Goal: Task Accomplishment & Management: Manage account settings

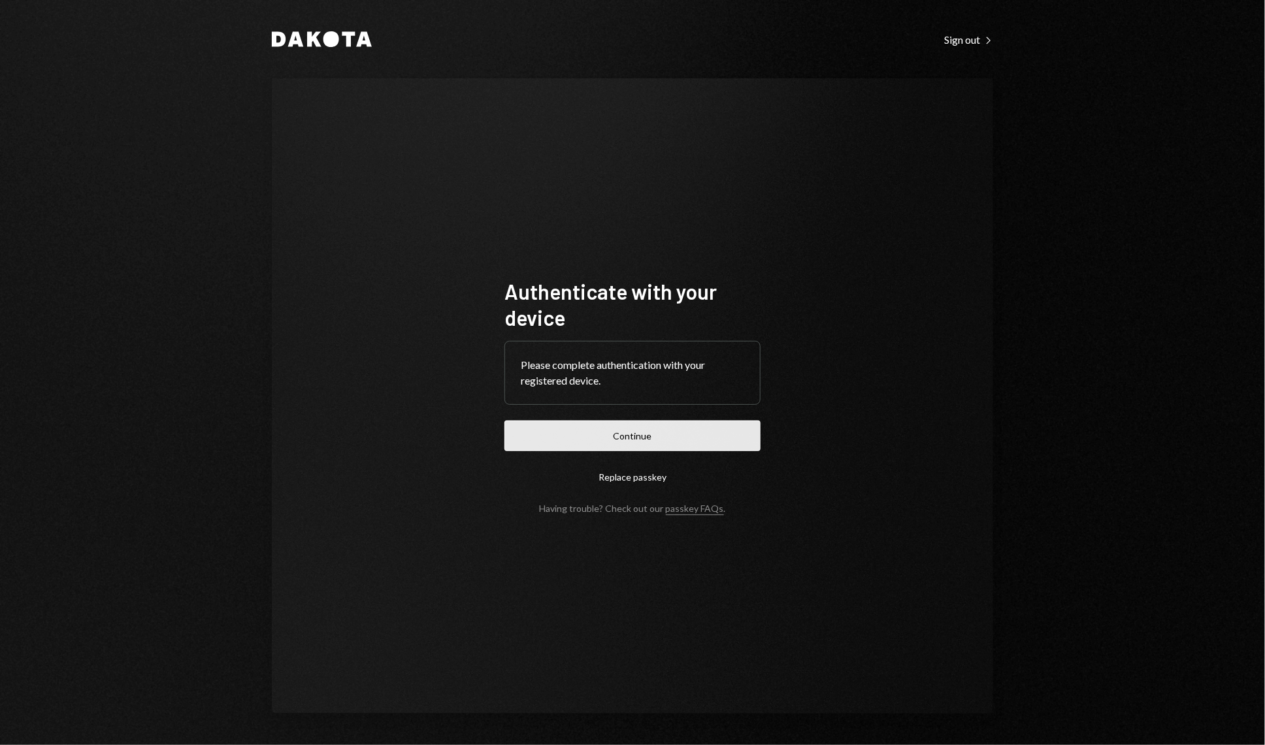
click at [615, 451] on button "Continue" at bounding box center [632, 436] width 256 height 31
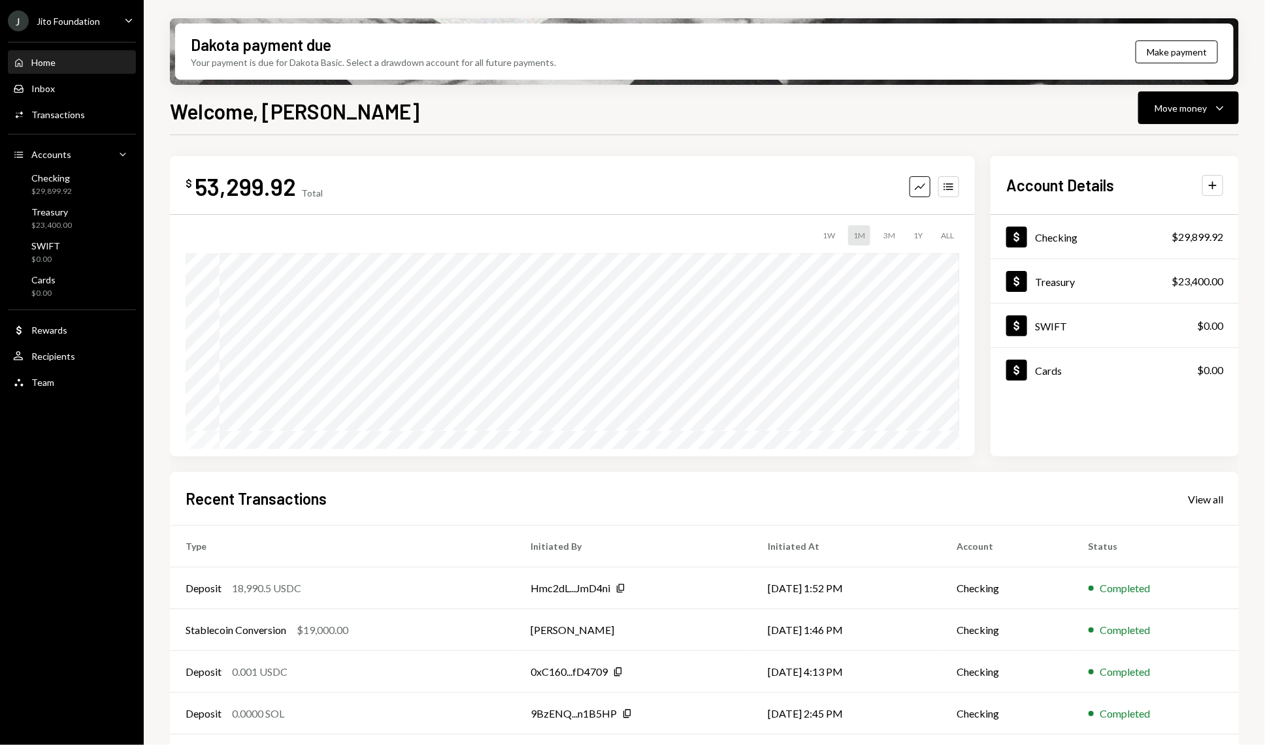
click at [61, 130] on div "Home Home Inbox Inbox Activities Transactions Accounts Accounts Caret Down Chec…" at bounding box center [72, 215] width 144 height 363
click at [61, 125] on div "Activities Transactions" at bounding box center [72, 115] width 118 height 22
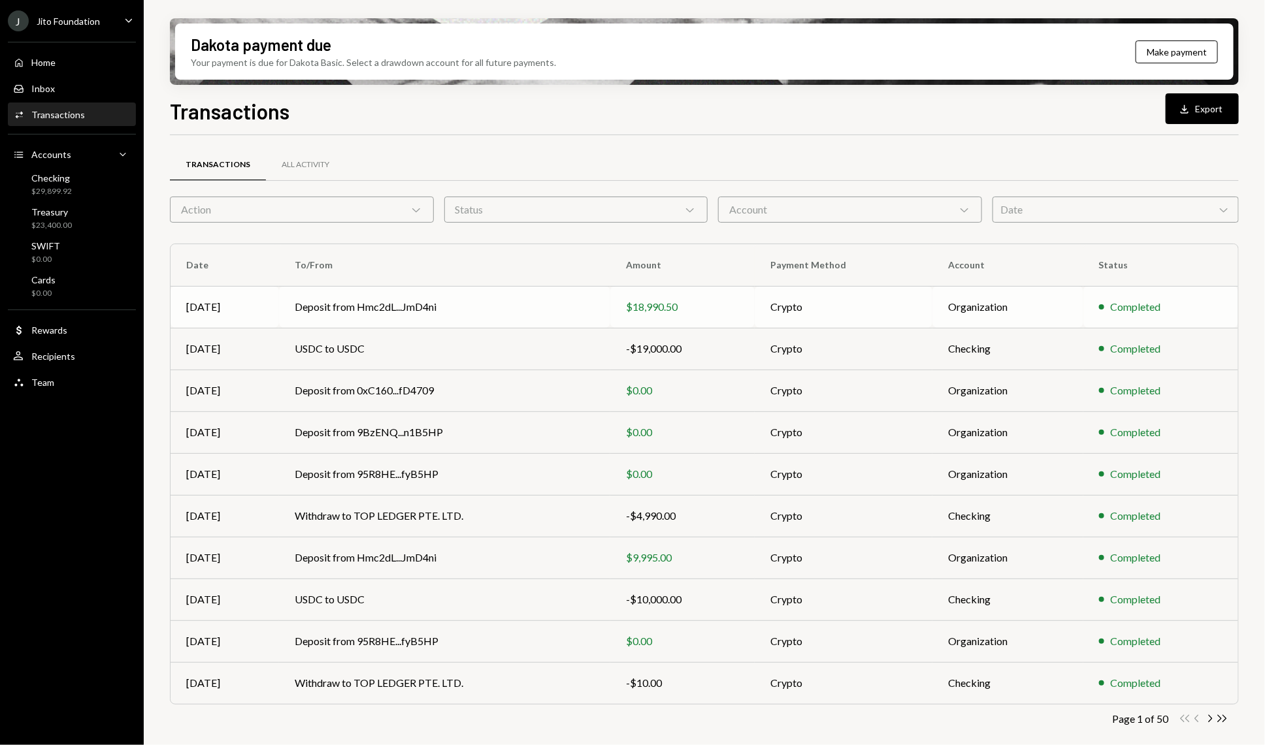
click at [472, 303] on td "Deposit from Hmc2dL...JmD4ni" at bounding box center [445, 307] width 332 height 42
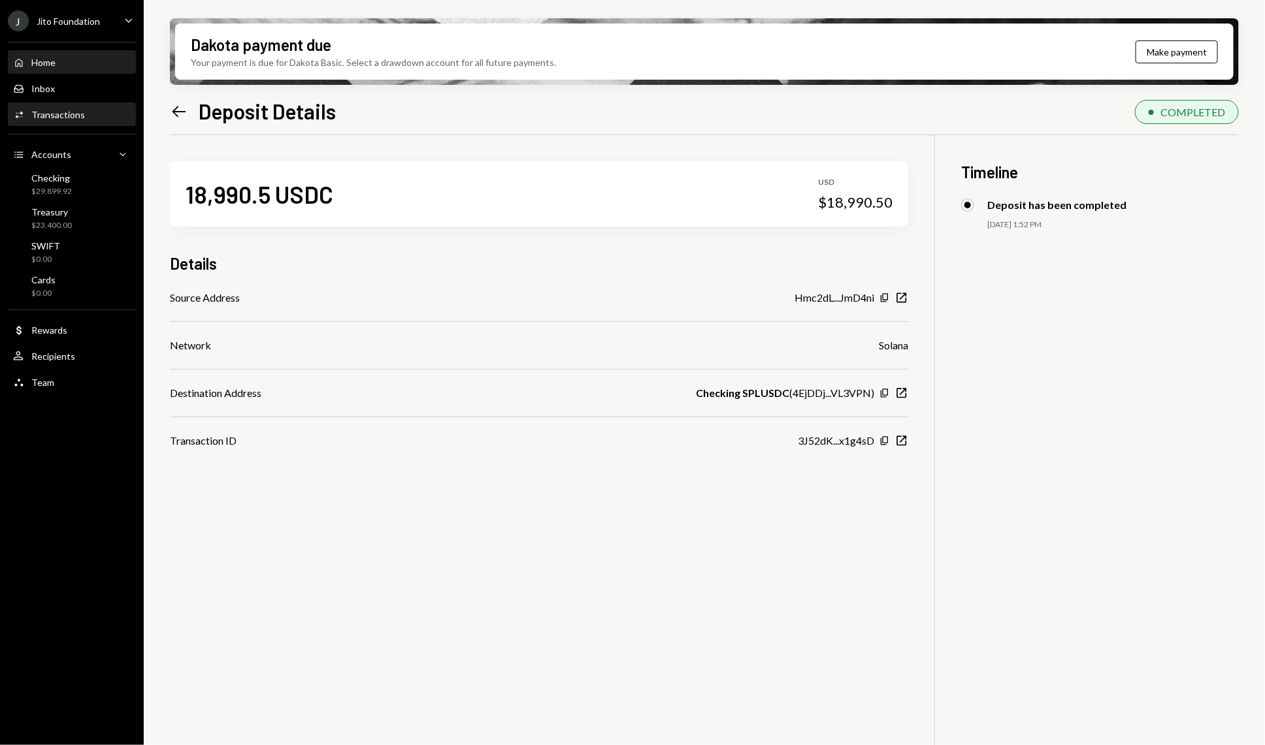
click at [66, 58] on div "Home Home" at bounding box center [72, 63] width 118 height 12
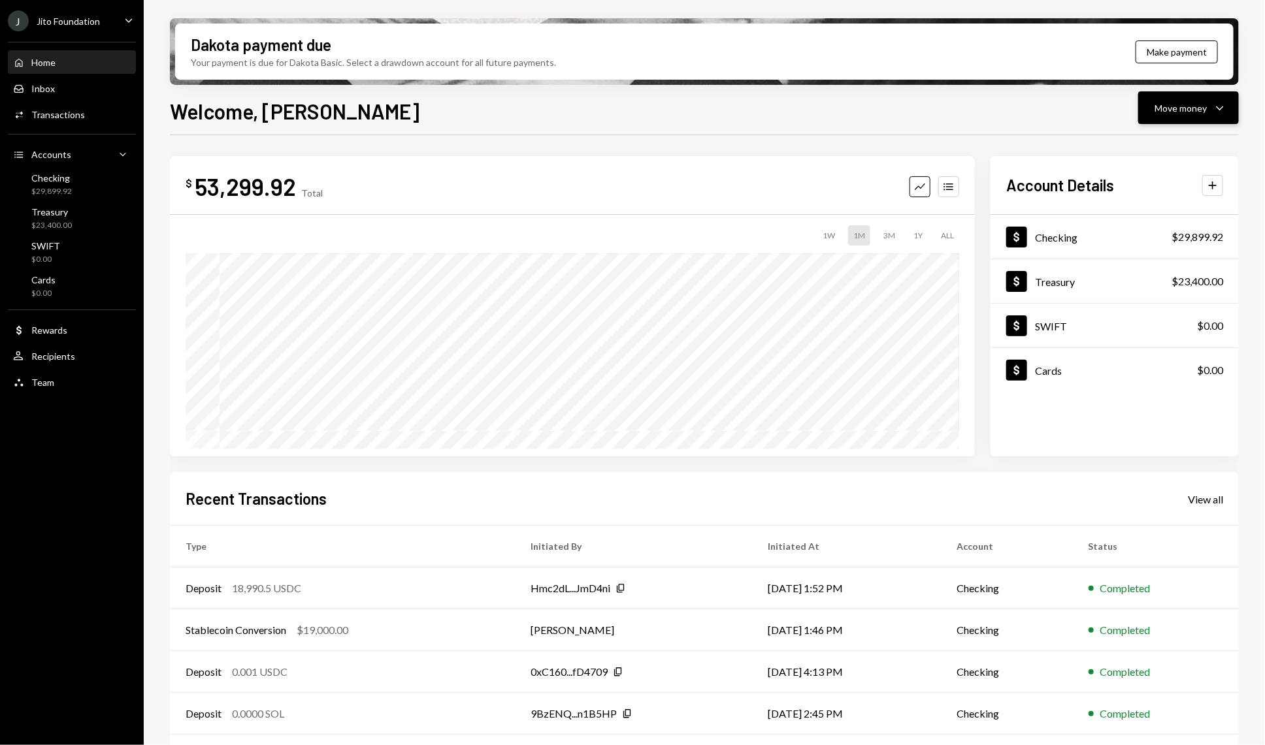
click at [1216, 107] on icon "Caret Down" at bounding box center [1220, 108] width 16 height 16
click at [1154, 140] on div "Send" at bounding box center [1178, 147] width 95 height 14
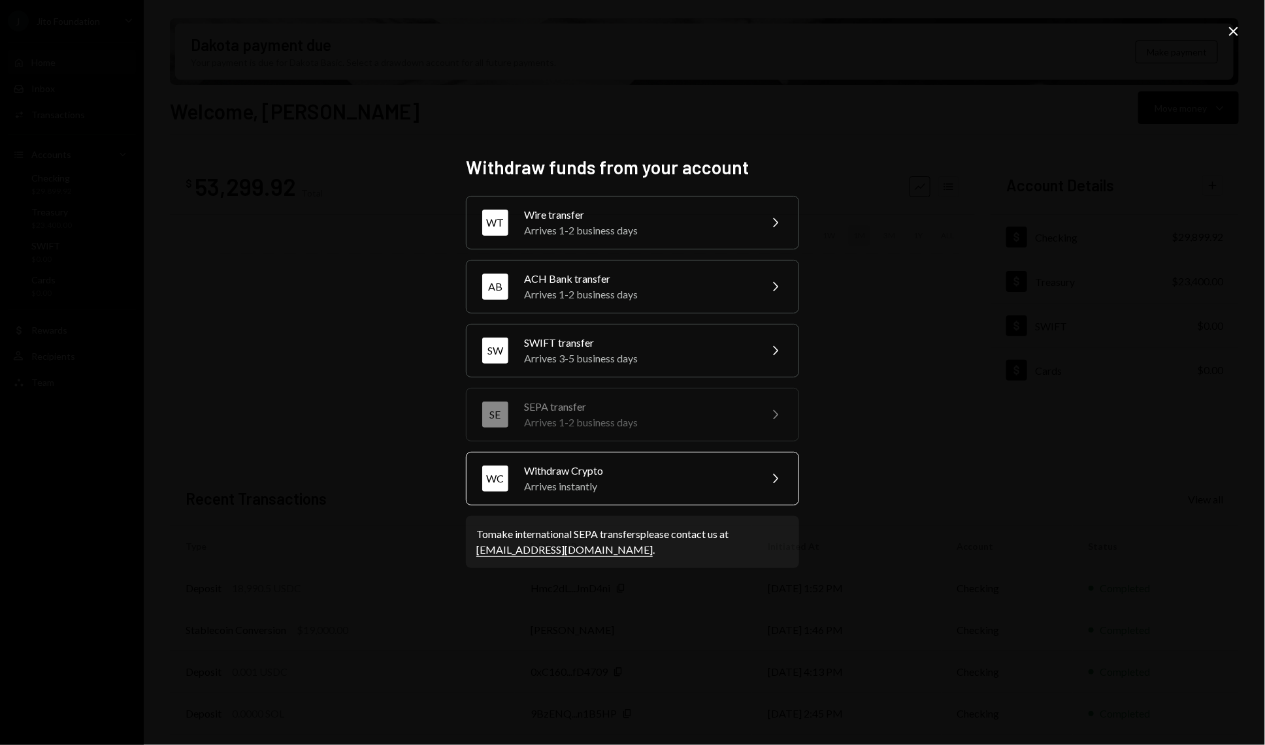
click at [589, 498] on div "WC Withdraw Crypto Arrives instantly Chevron Right" at bounding box center [632, 479] width 333 height 54
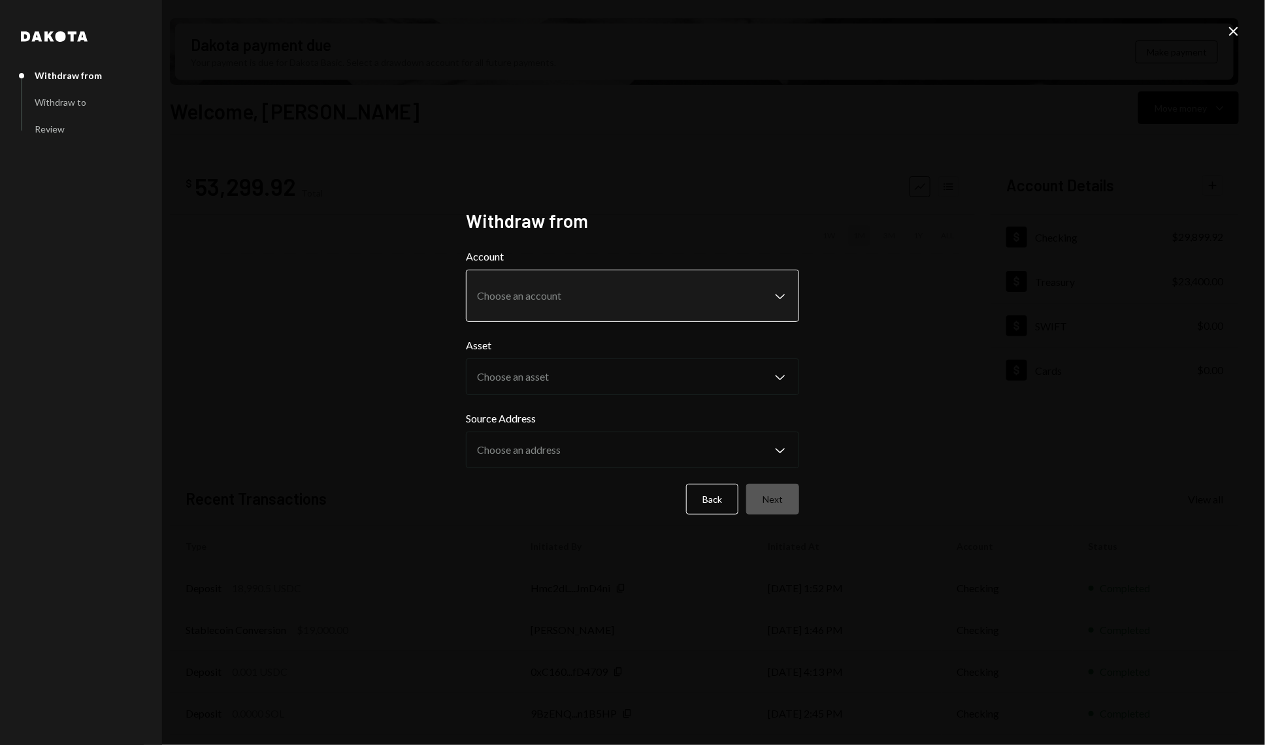
click at [567, 302] on body "J Jito Foundation Caret Down Home Home Inbox Inbox Activities Transactions Acco…" at bounding box center [632, 372] width 1265 height 745
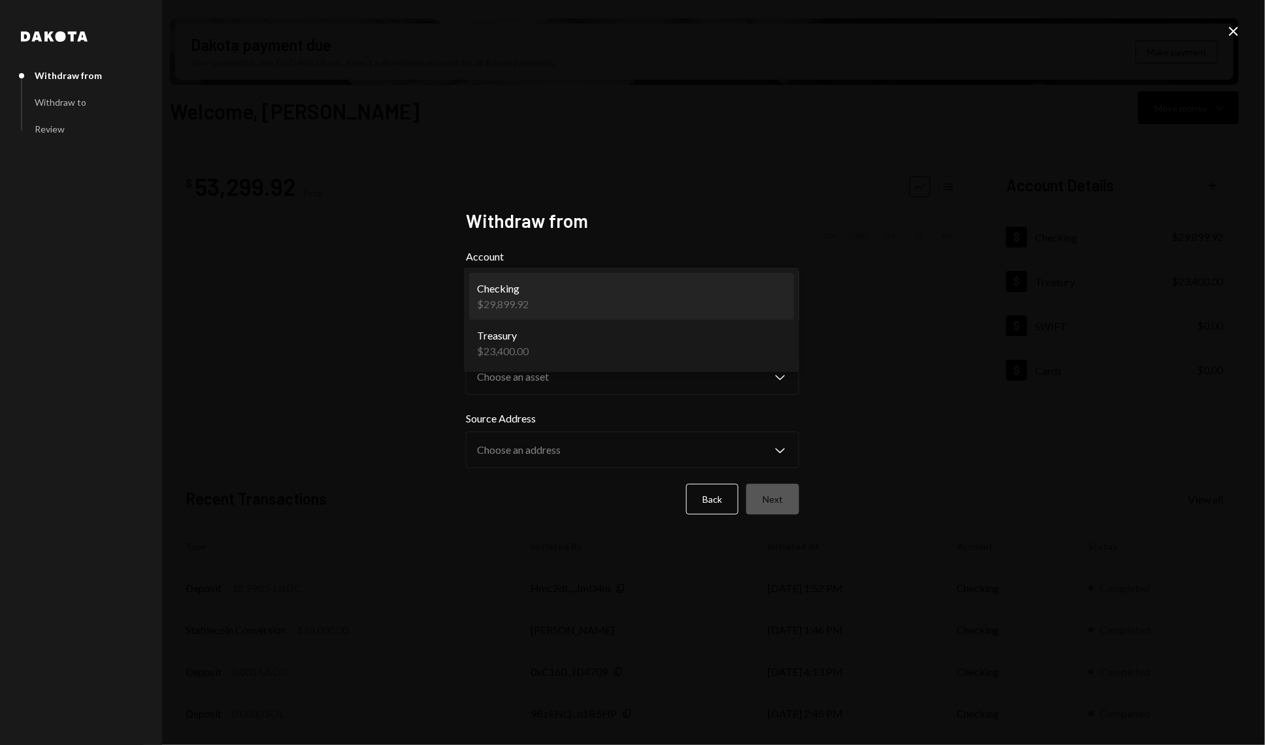
select select "**********"
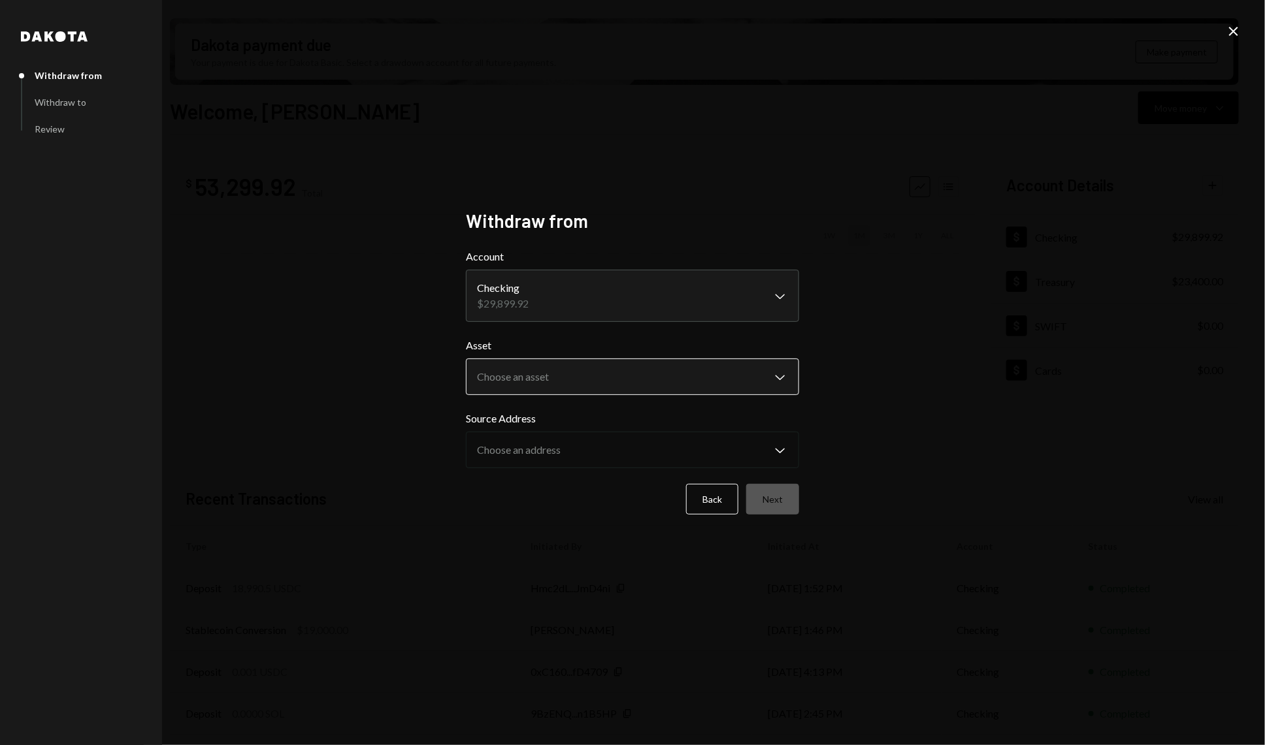
click at [551, 370] on body "J Jito Foundation Caret Down Home Home Inbox Inbox Activities Transactions Acco…" at bounding box center [632, 372] width 1265 height 745
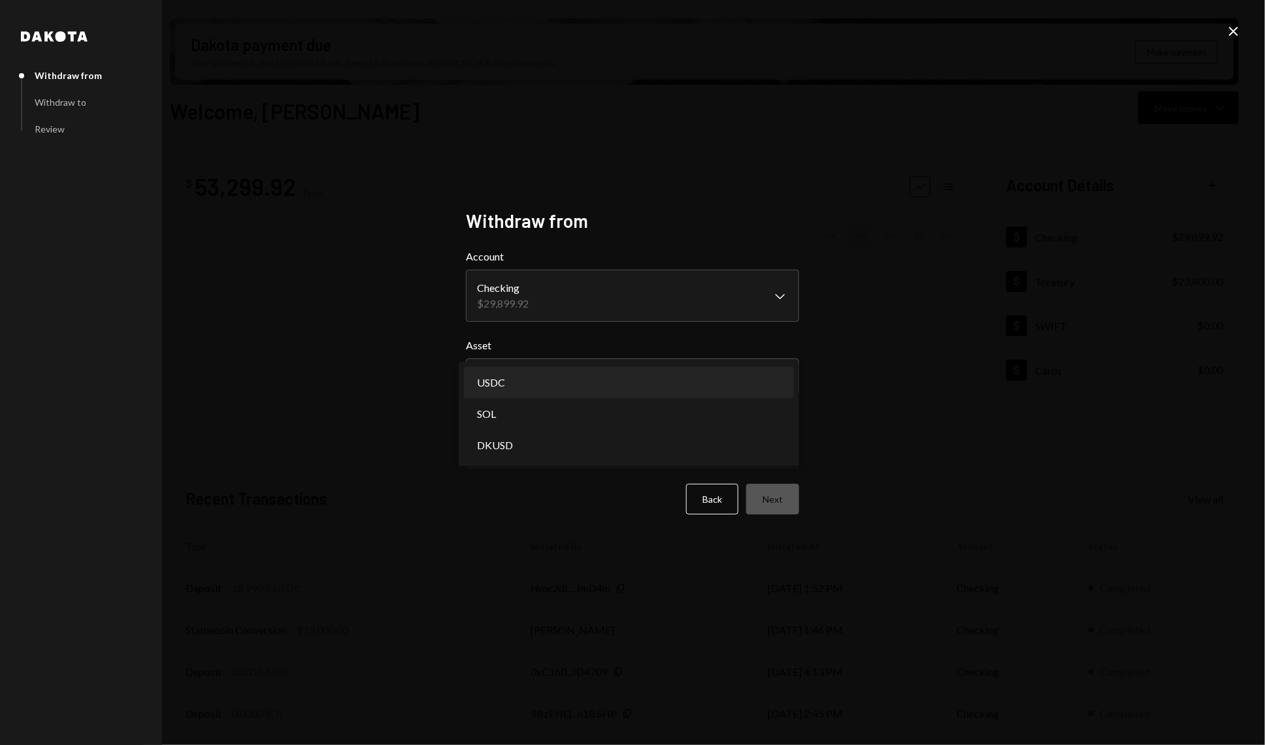
select select "****"
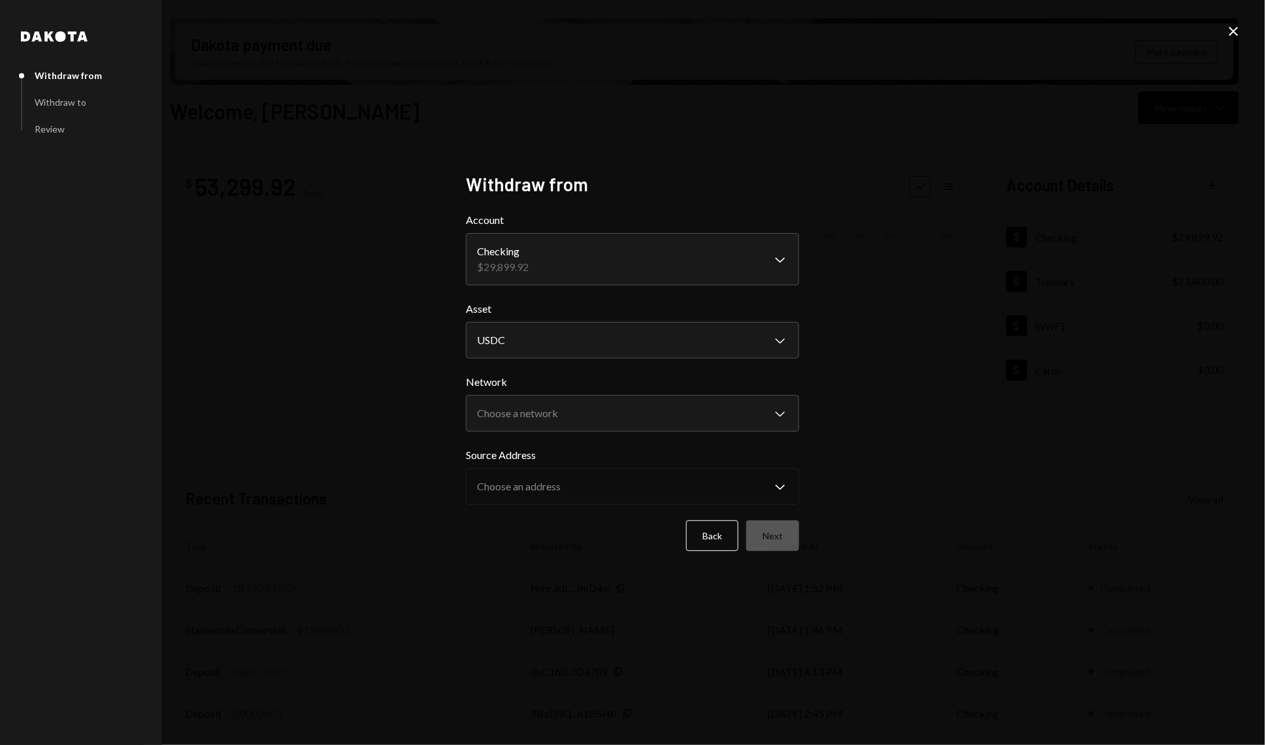
click at [580, 391] on div "Network Choose a network Chevron Down ******** ******" at bounding box center [632, 402] width 333 height 57
click at [574, 406] on body "J Jito Foundation Caret Down Home Home Inbox Inbox Activities Transactions Acco…" at bounding box center [632, 372] width 1265 height 745
select select "**********"
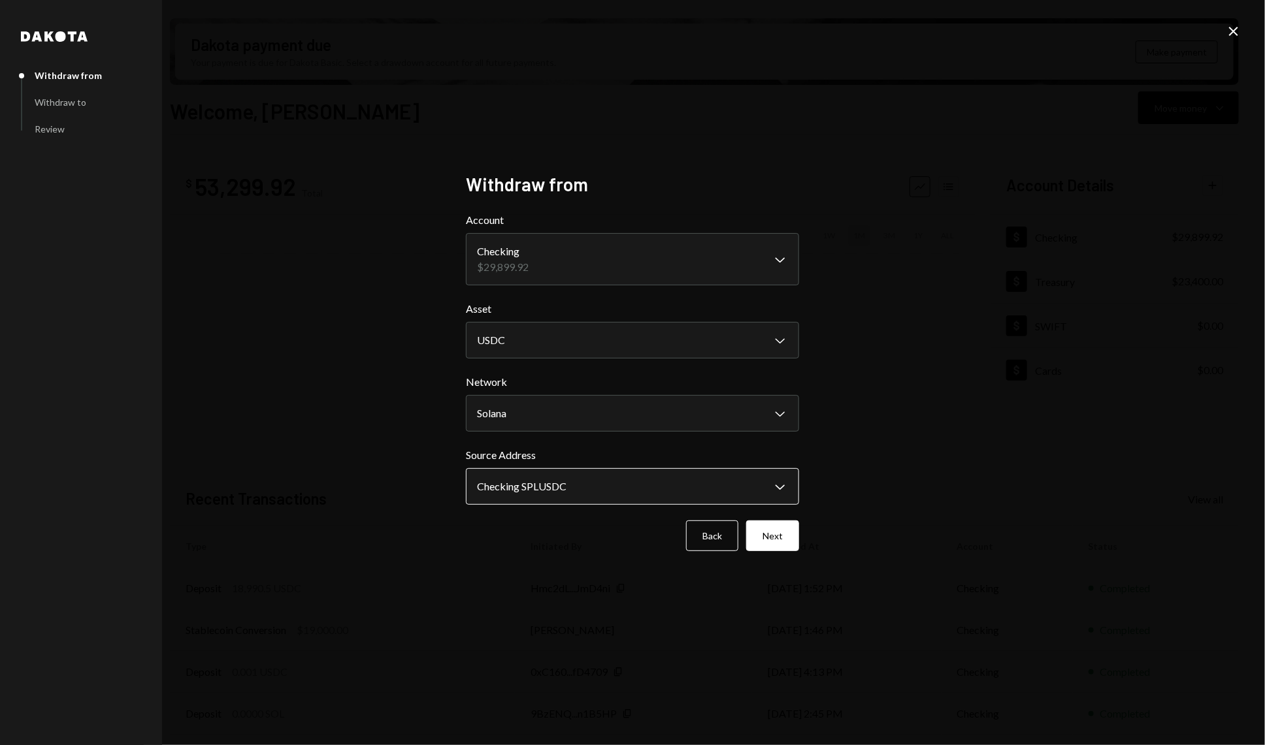
click at [572, 493] on body "J Jito Foundation Caret Down Home Home Inbox Inbox Activities Transactions Acco…" at bounding box center [632, 372] width 1265 height 745
click at [768, 546] on button "Next" at bounding box center [772, 536] width 53 height 31
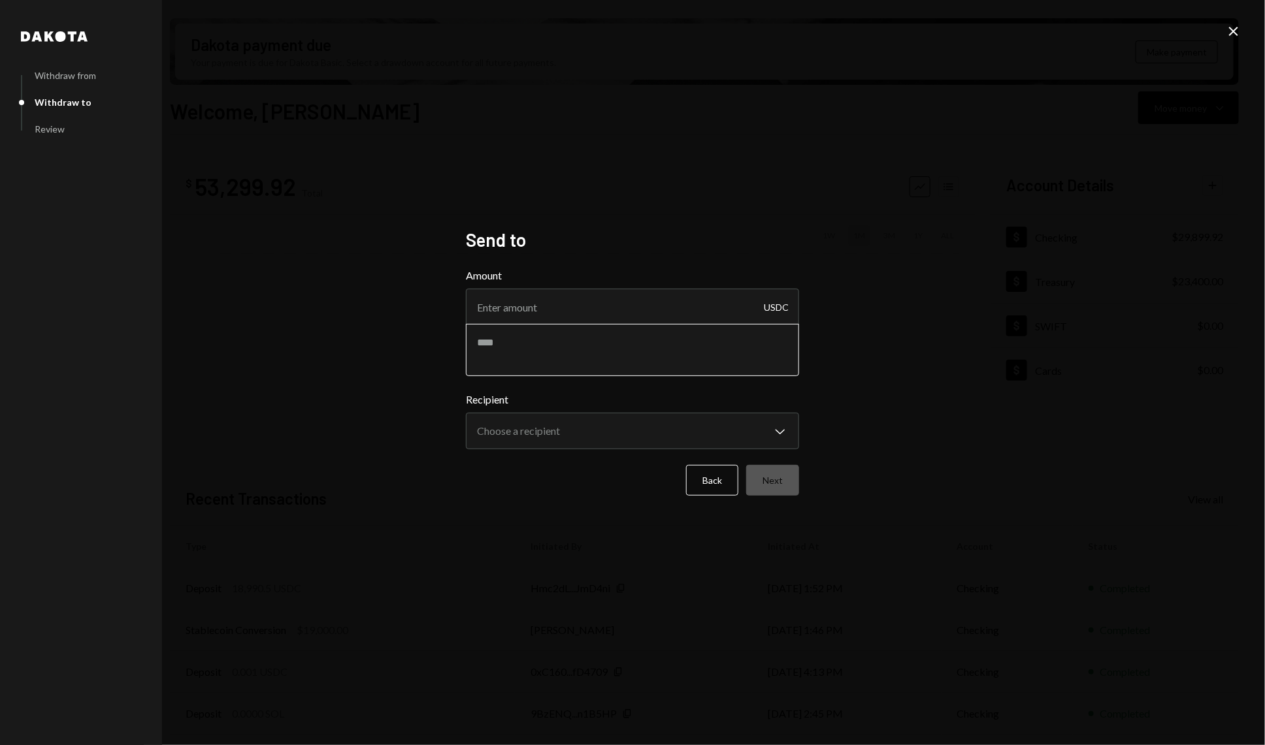
click at [532, 326] on textarea at bounding box center [632, 350] width 333 height 52
click at [515, 300] on input "Amount" at bounding box center [632, 307] width 333 height 37
type input "20000"
click at [534, 361] on textarea at bounding box center [632, 350] width 333 height 52
click at [547, 341] on textarea "******" at bounding box center [632, 350] width 333 height 52
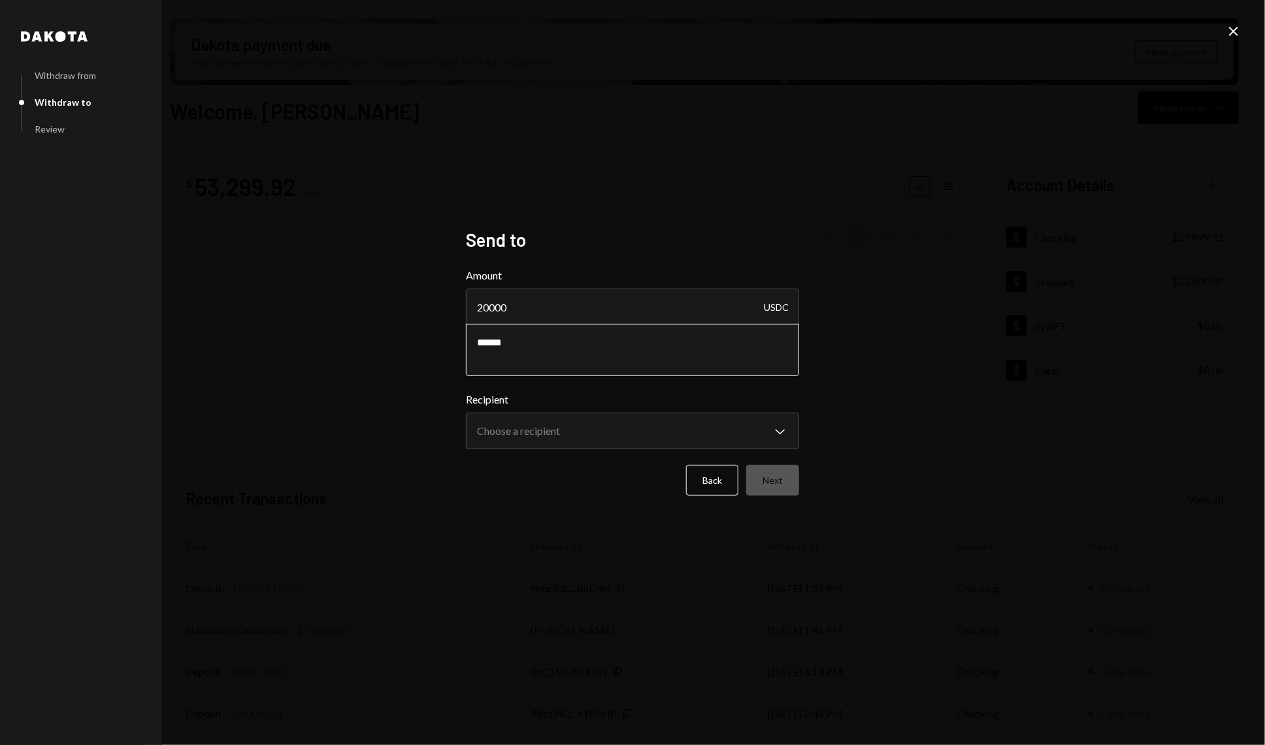
click at [547, 341] on textarea "******" at bounding box center [632, 350] width 333 height 52
paste textarea "**********"
type textarea "**********"
click at [607, 434] on body "J Jito Foundation Caret Down Home Home Inbox Inbox Activities Transactions Acco…" at bounding box center [632, 372] width 1265 height 745
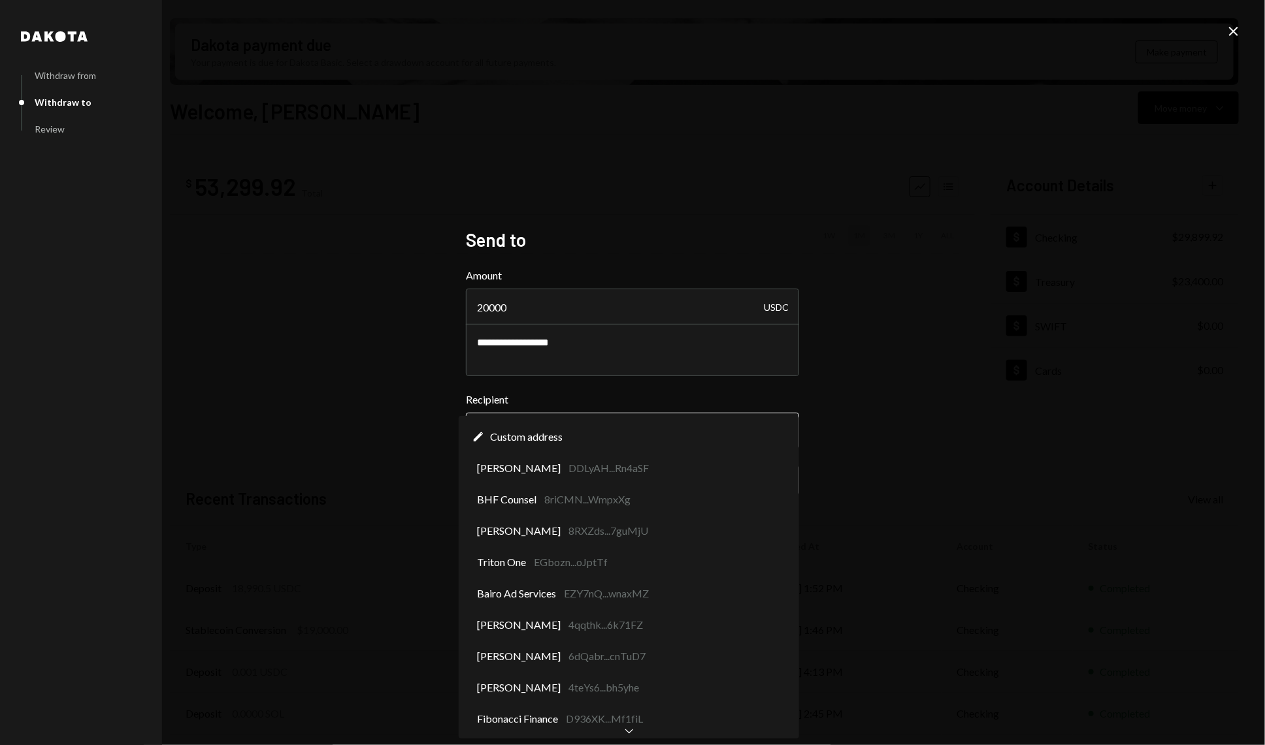
click at [574, 421] on body "J Jito Foundation Caret Down Home Home Inbox Inbox Activities Transactions Acco…" at bounding box center [632, 372] width 1265 height 745
select select "**********"
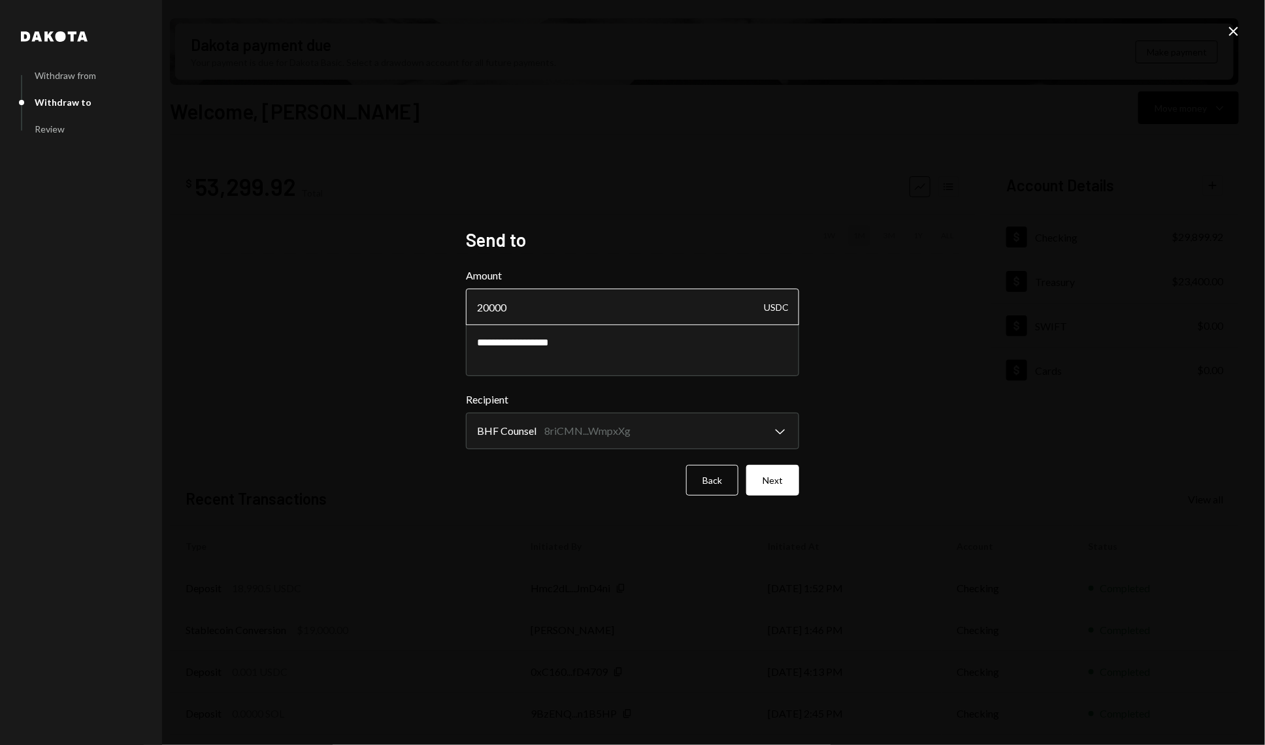
click at [531, 314] on input "20000" at bounding box center [632, 307] width 333 height 37
click at [779, 495] on button "Next" at bounding box center [772, 480] width 53 height 31
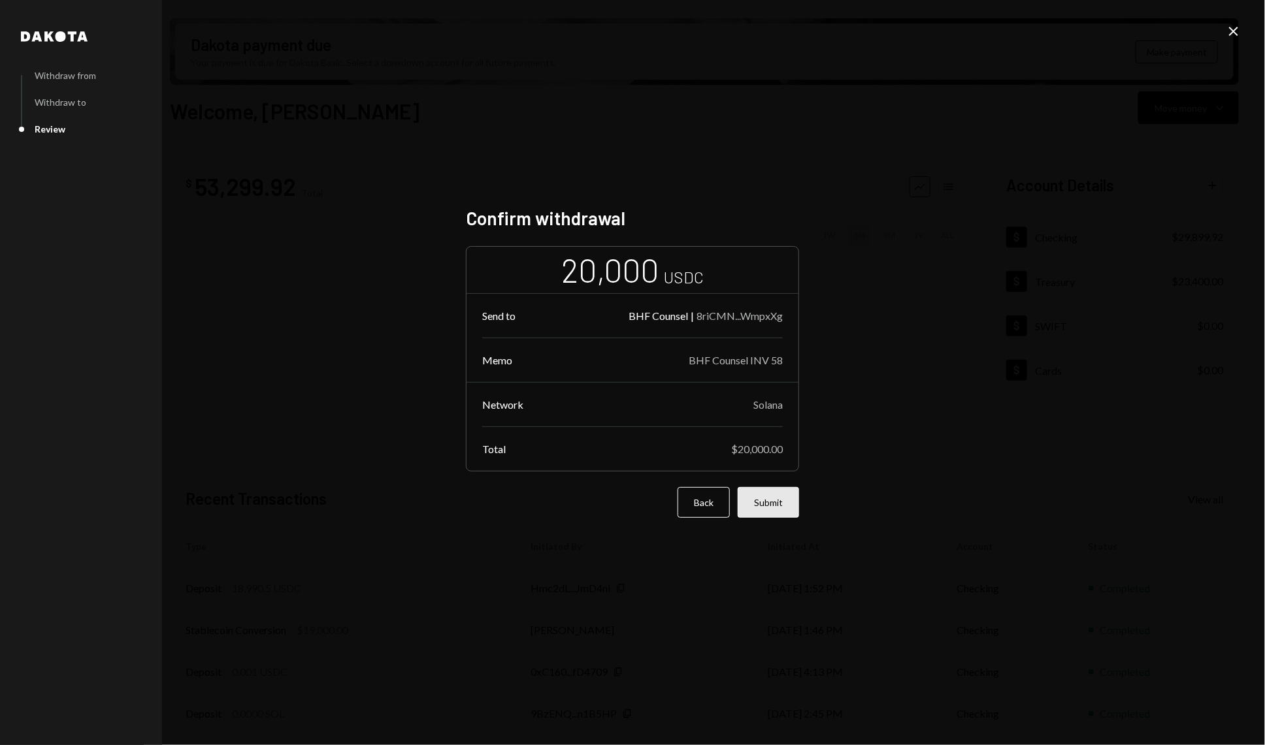
click at [764, 504] on button "Submit" at bounding box center [768, 502] width 61 height 31
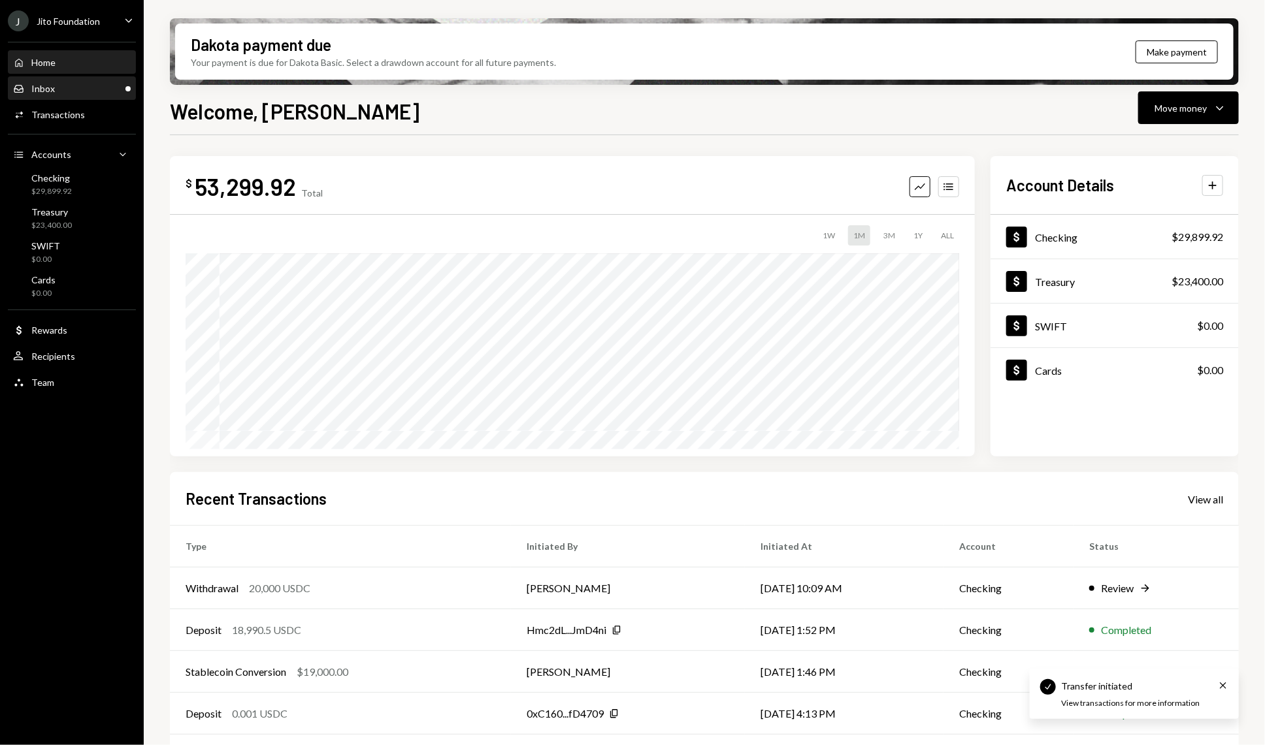
click at [80, 97] on div "Inbox Inbox" at bounding box center [72, 89] width 118 height 22
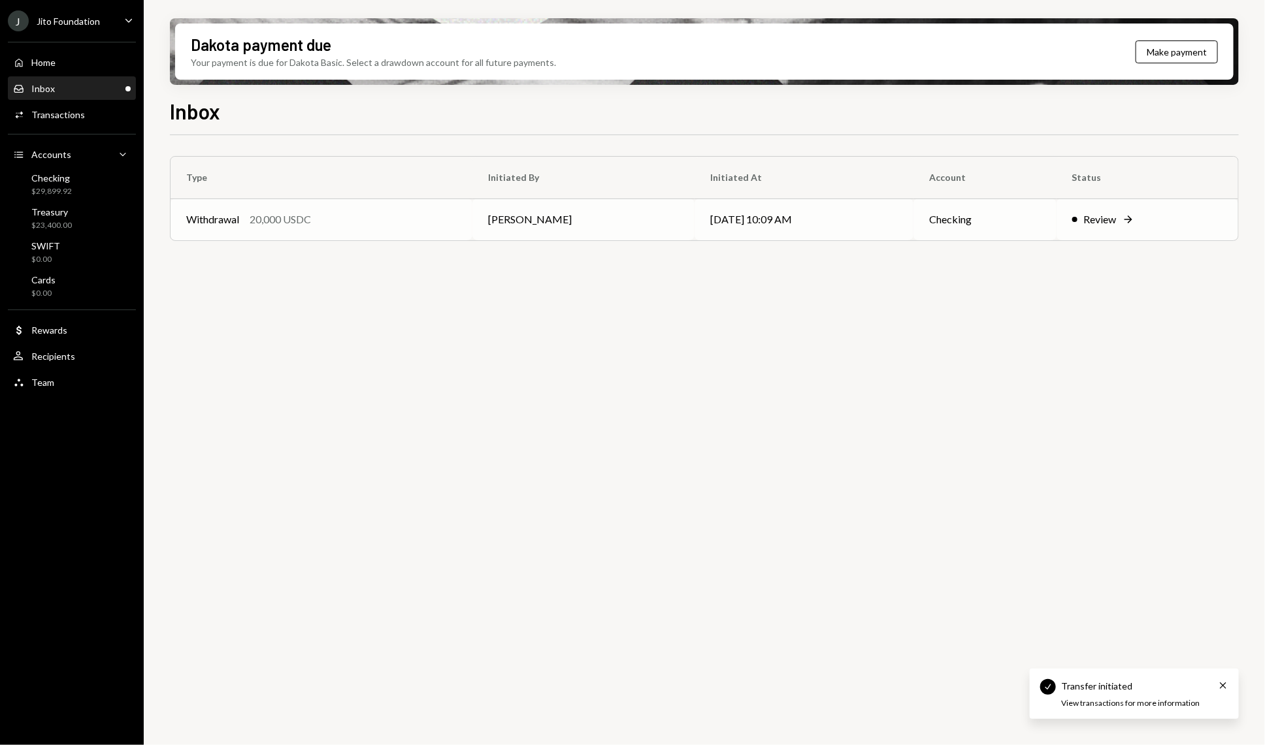
click at [324, 206] on td "Withdrawal 20,000 USDC" at bounding box center [322, 220] width 302 height 42
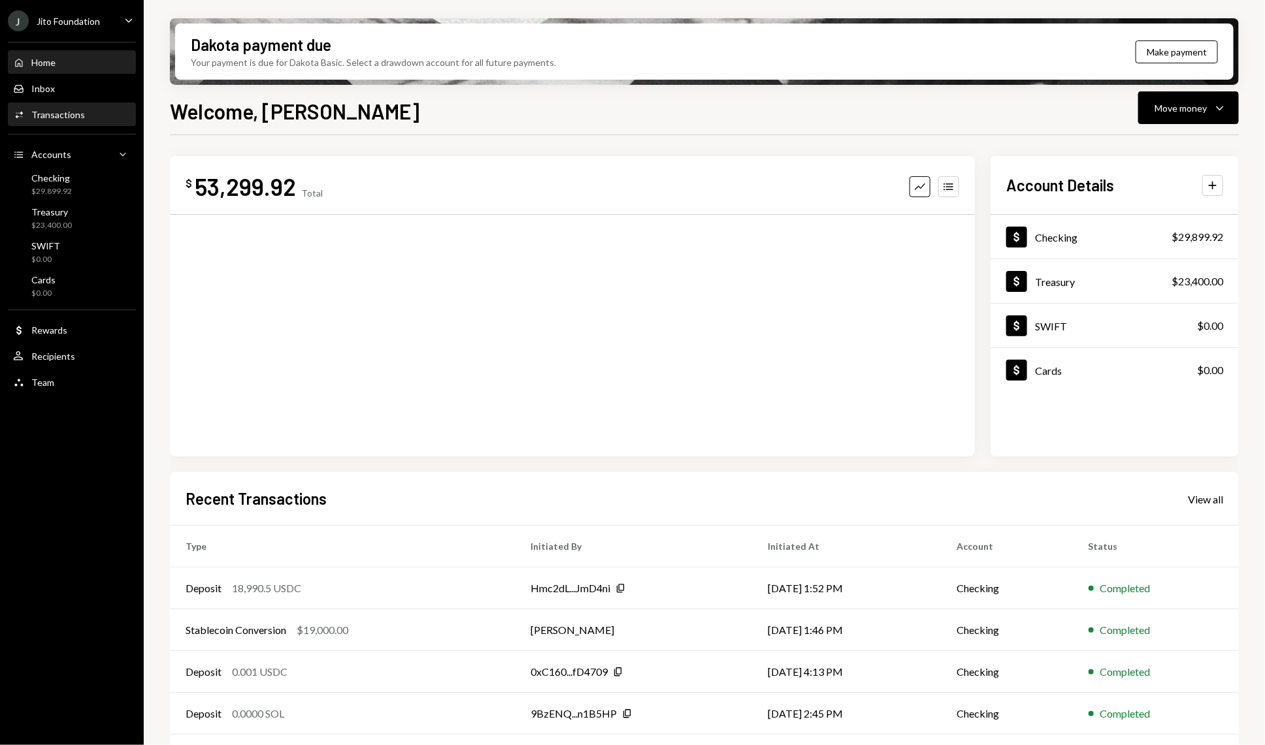
click at [98, 119] on div "Activities Transactions" at bounding box center [72, 115] width 118 height 12
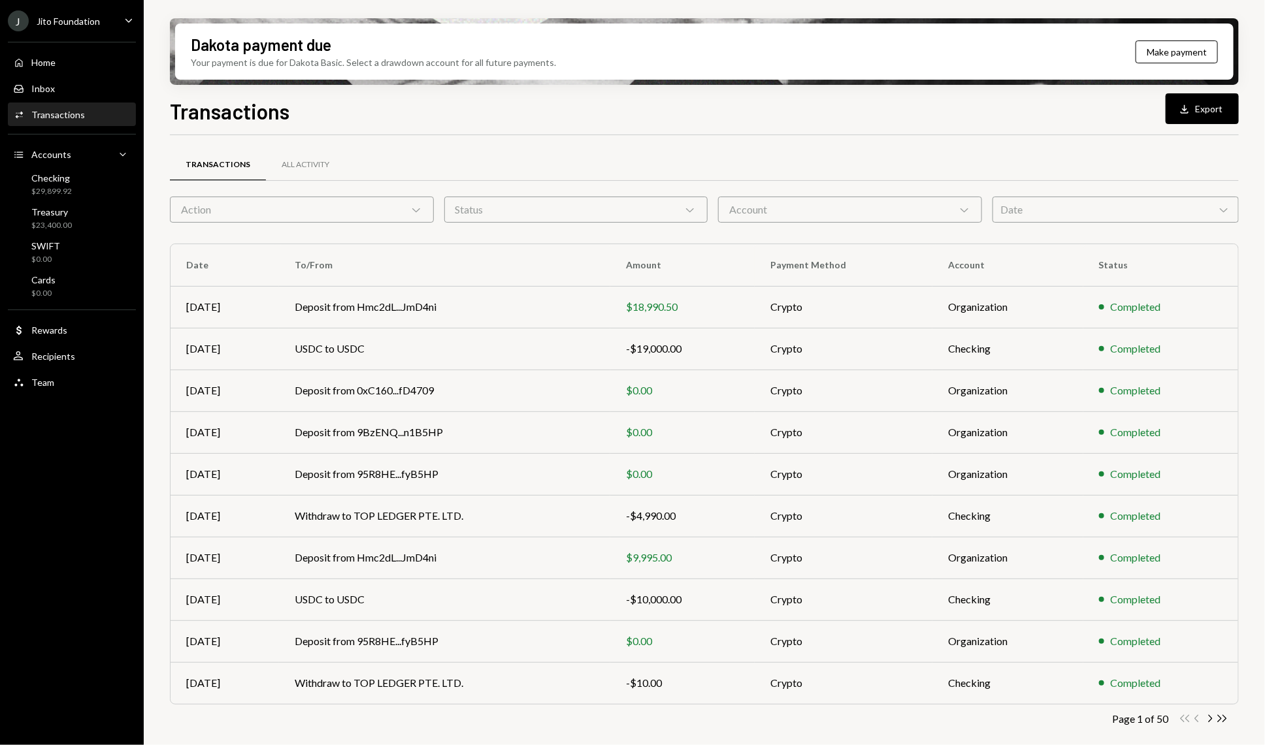
click at [284, 218] on div "Action Chevron Down" at bounding box center [302, 210] width 264 height 26
click at [78, 220] on div "Treasury $23,400.00" at bounding box center [72, 218] width 118 height 25
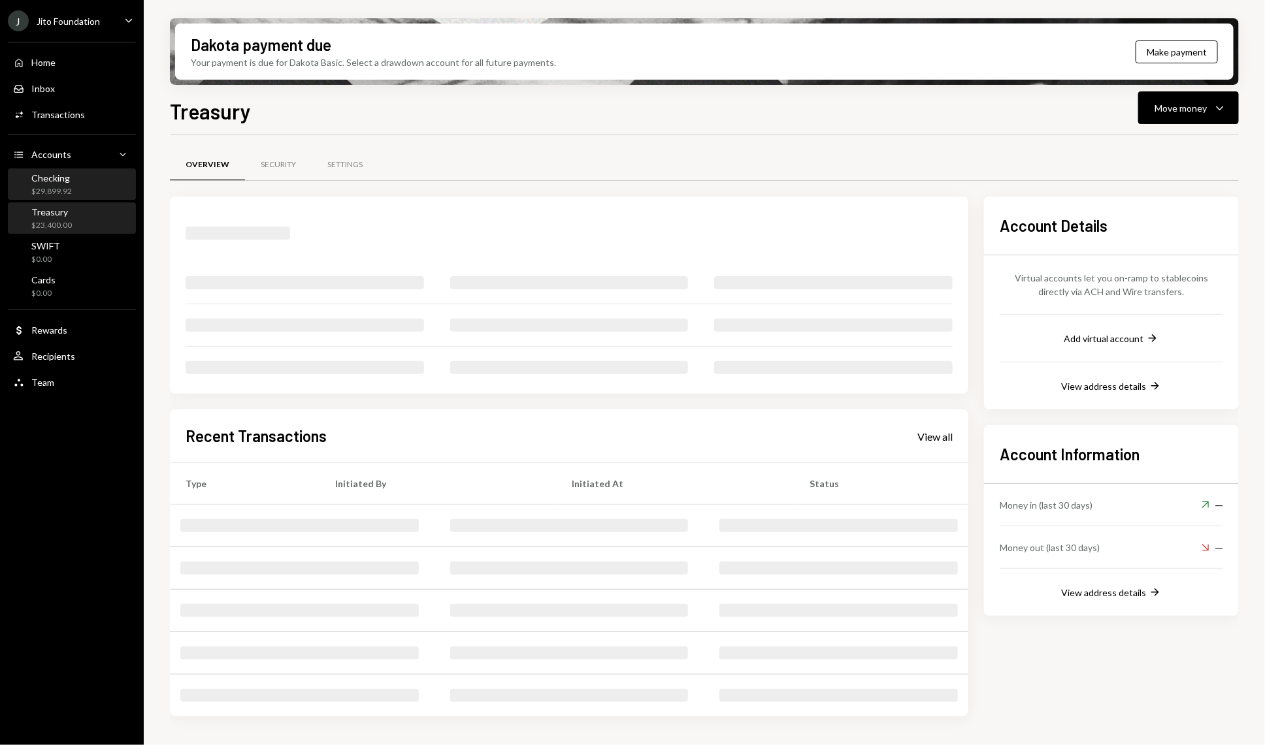
click at [86, 180] on div "Checking $29,899.92" at bounding box center [72, 184] width 118 height 25
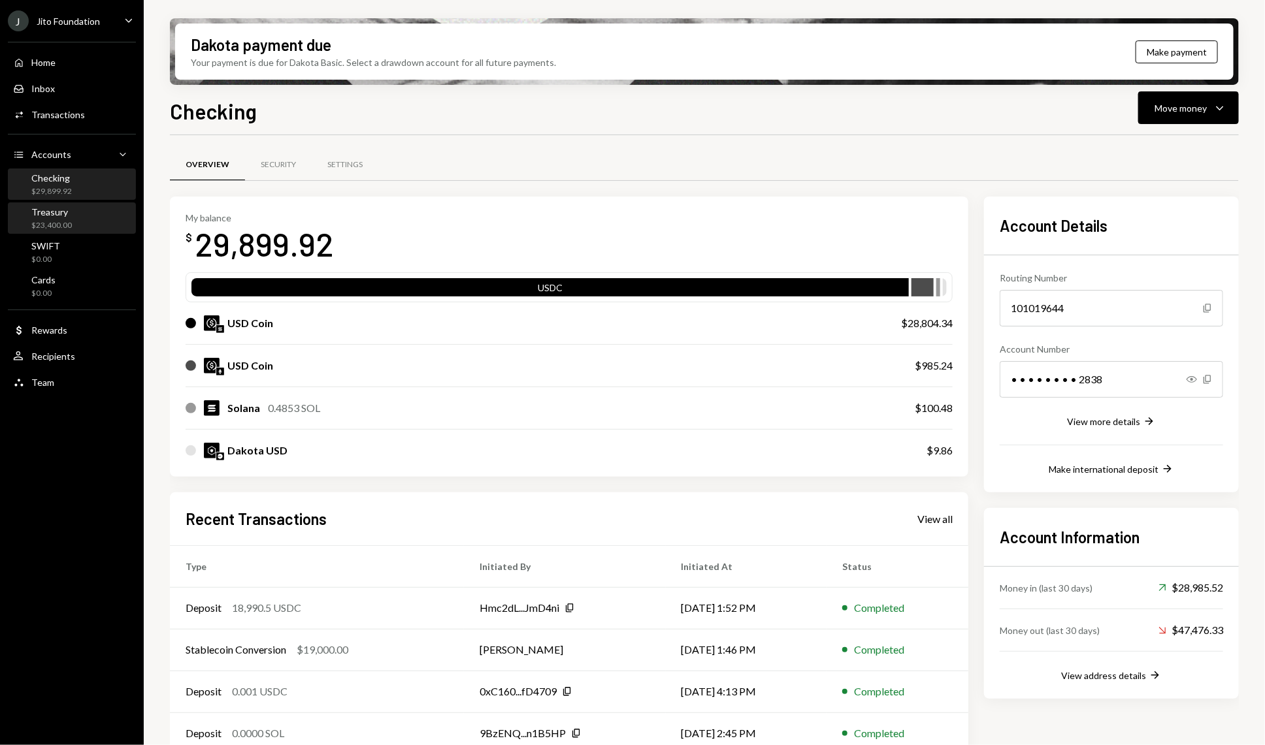
click at [63, 206] on div "Treasury" at bounding box center [51, 211] width 41 height 11
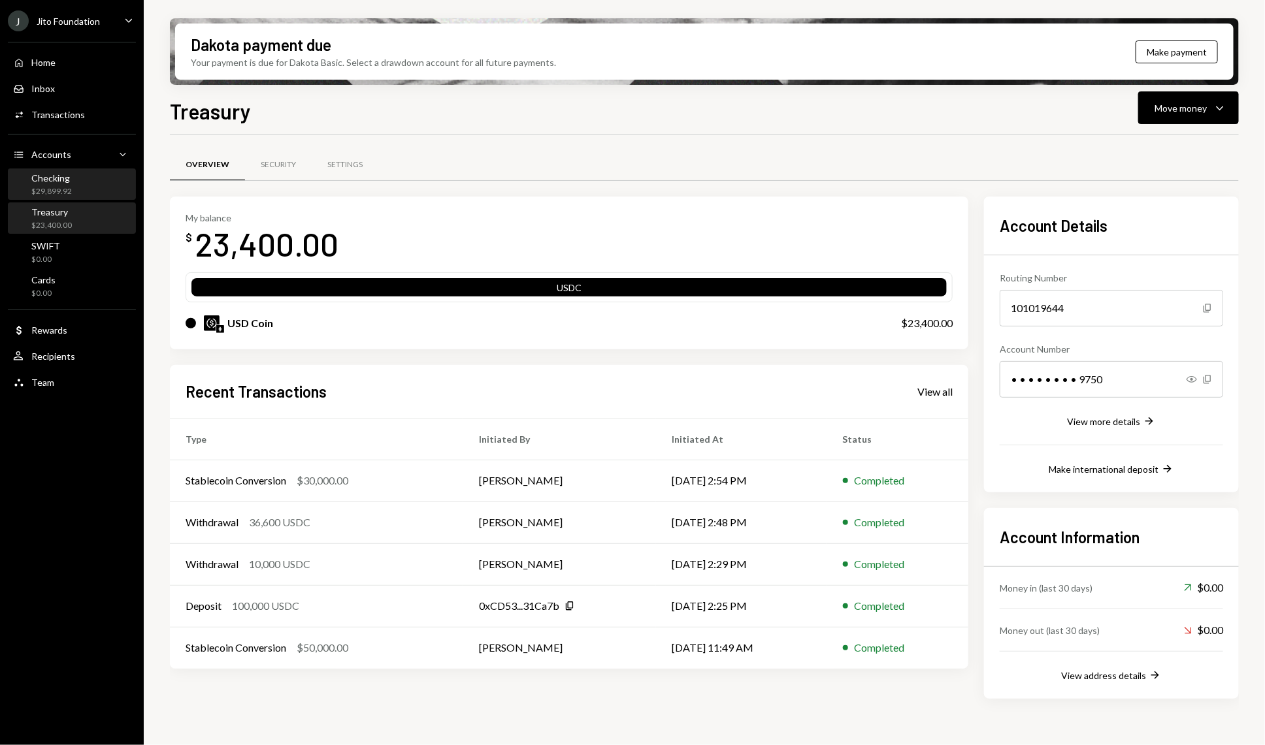
click at [88, 199] on div "Checking $29,899.92" at bounding box center [72, 185] width 118 height 30
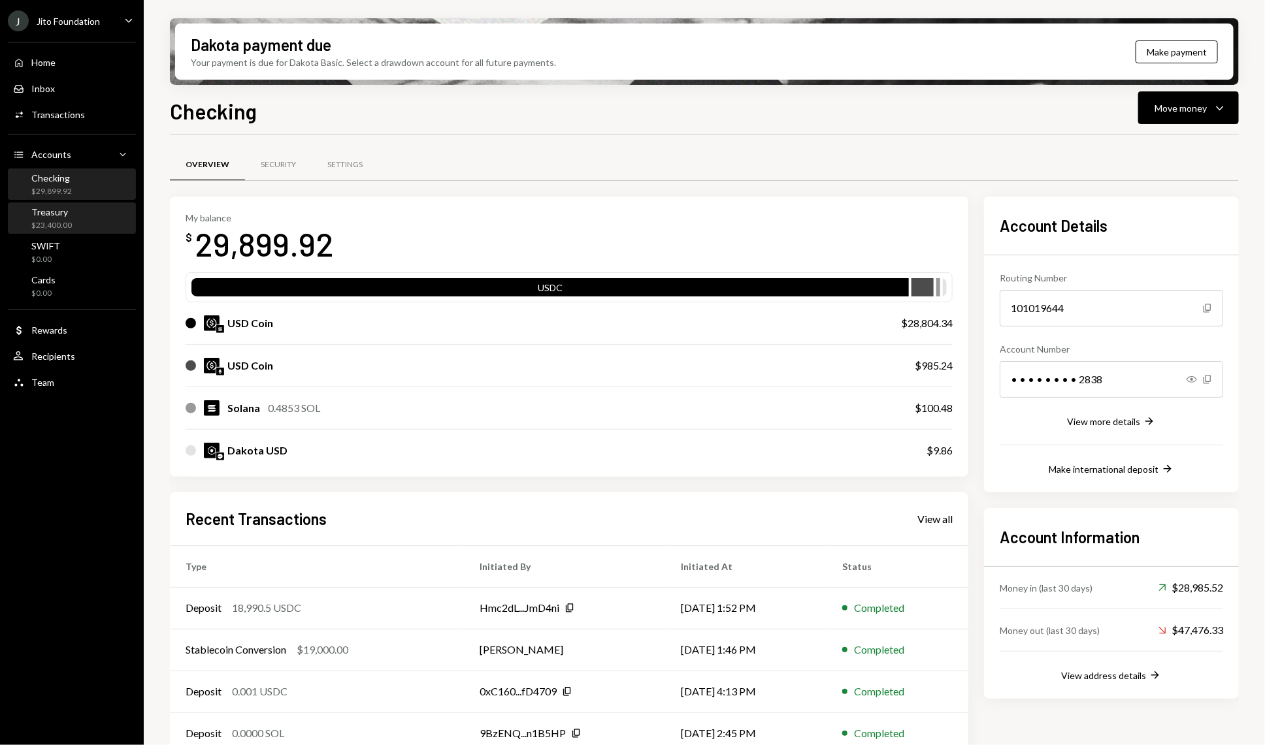
click at [78, 215] on div "Treasury $23,400.00" at bounding box center [72, 218] width 118 height 25
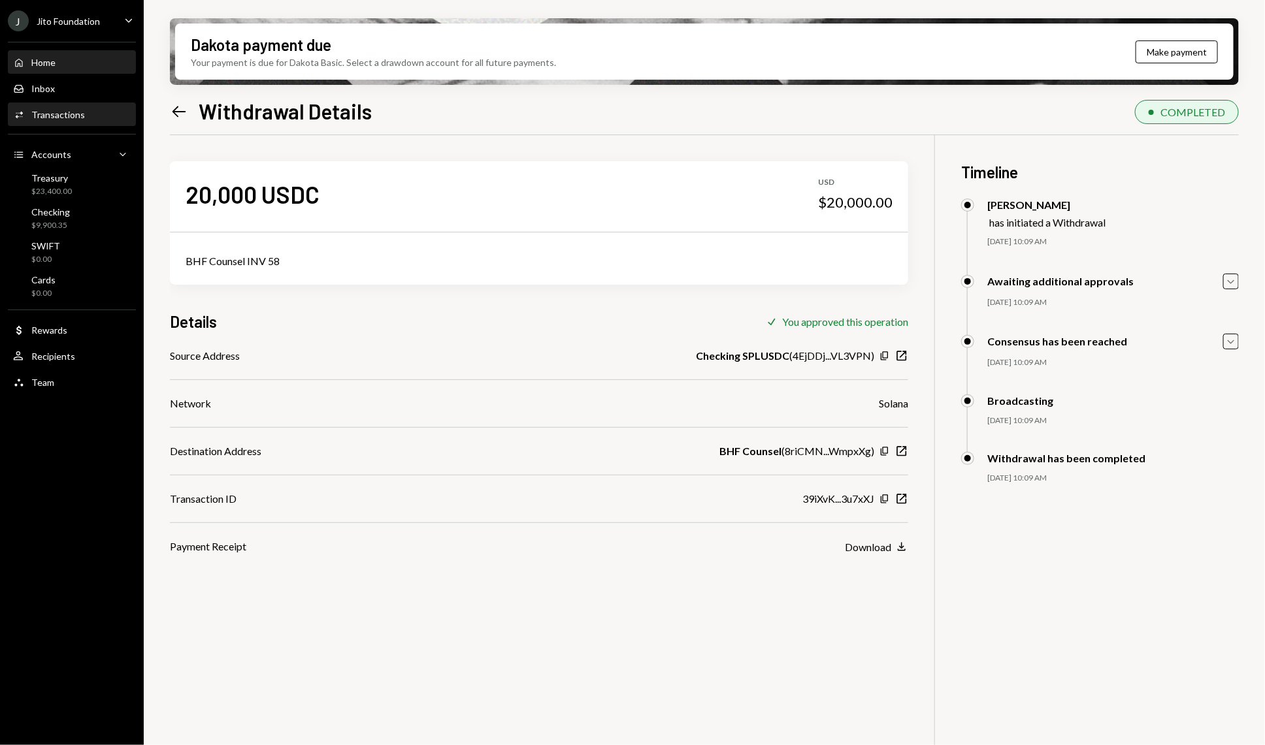
click at [41, 57] on div "Home Home" at bounding box center [34, 63] width 42 height 12
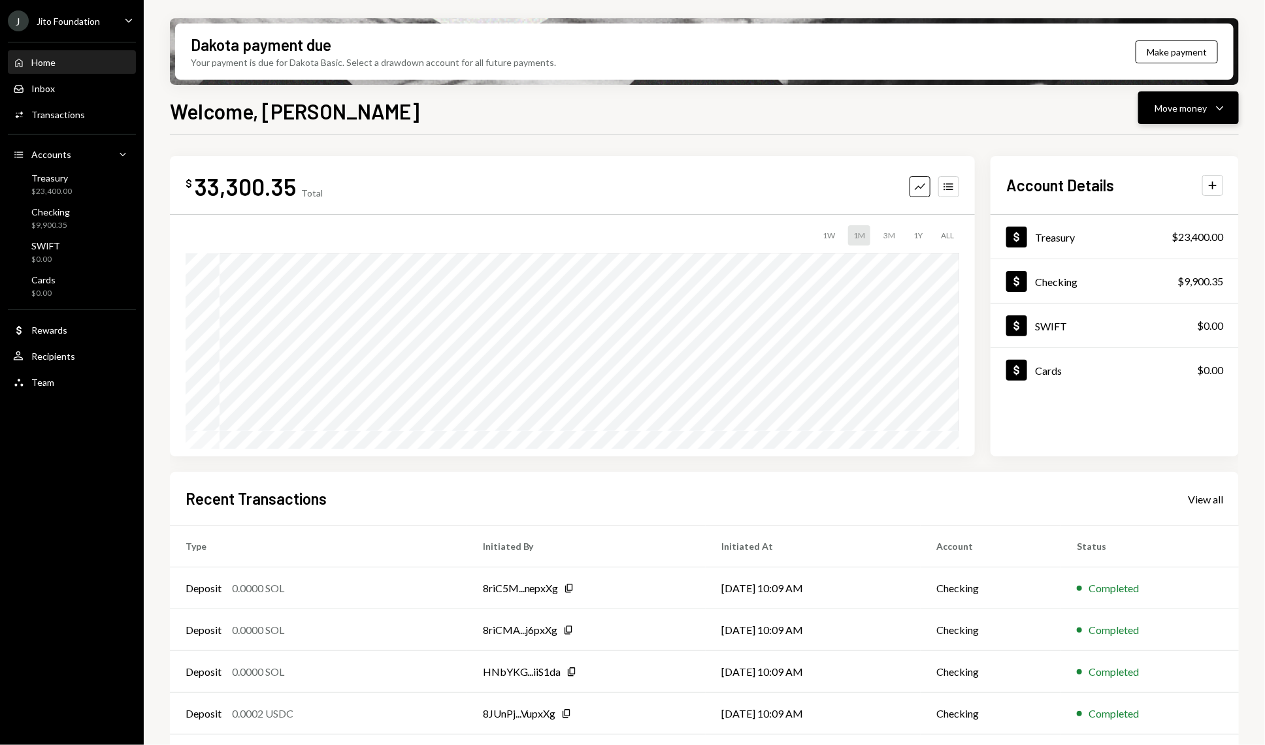
click at [1222, 106] on icon "Caret Down" at bounding box center [1220, 108] width 16 height 16
click at [1120, 151] on icon at bounding box center [1117, 147] width 7 height 9
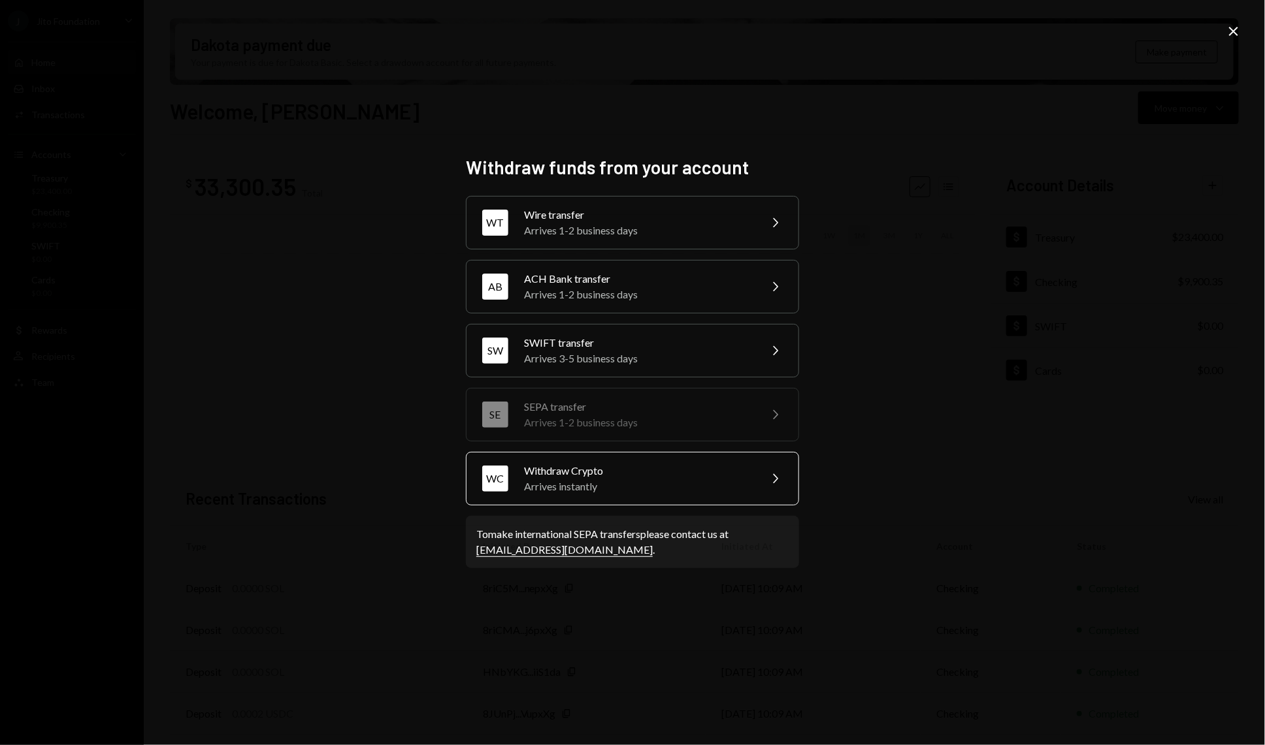
click at [587, 480] on div "Arrives instantly" at bounding box center [637, 487] width 227 height 16
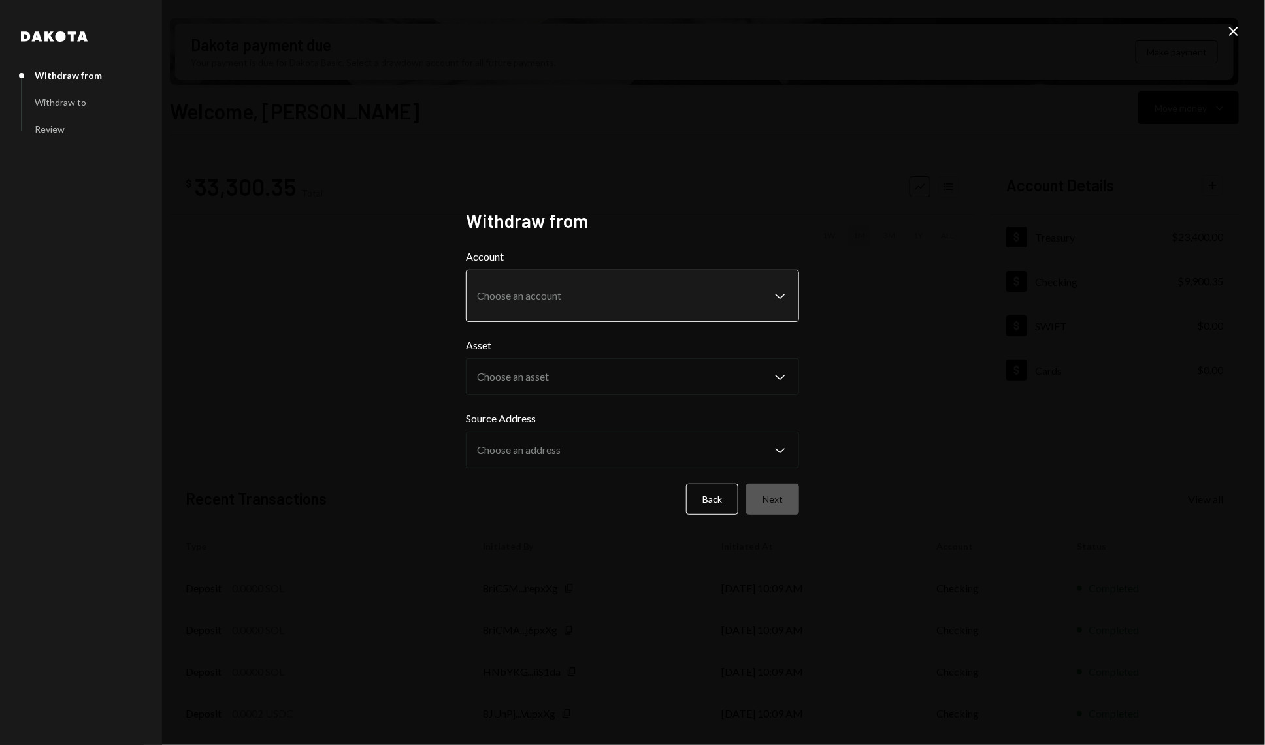
click at [542, 304] on body "J Jito Foundation Caret Down Home Home Inbox Inbox Activities Transactions Acco…" at bounding box center [632, 372] width 1265 height 745
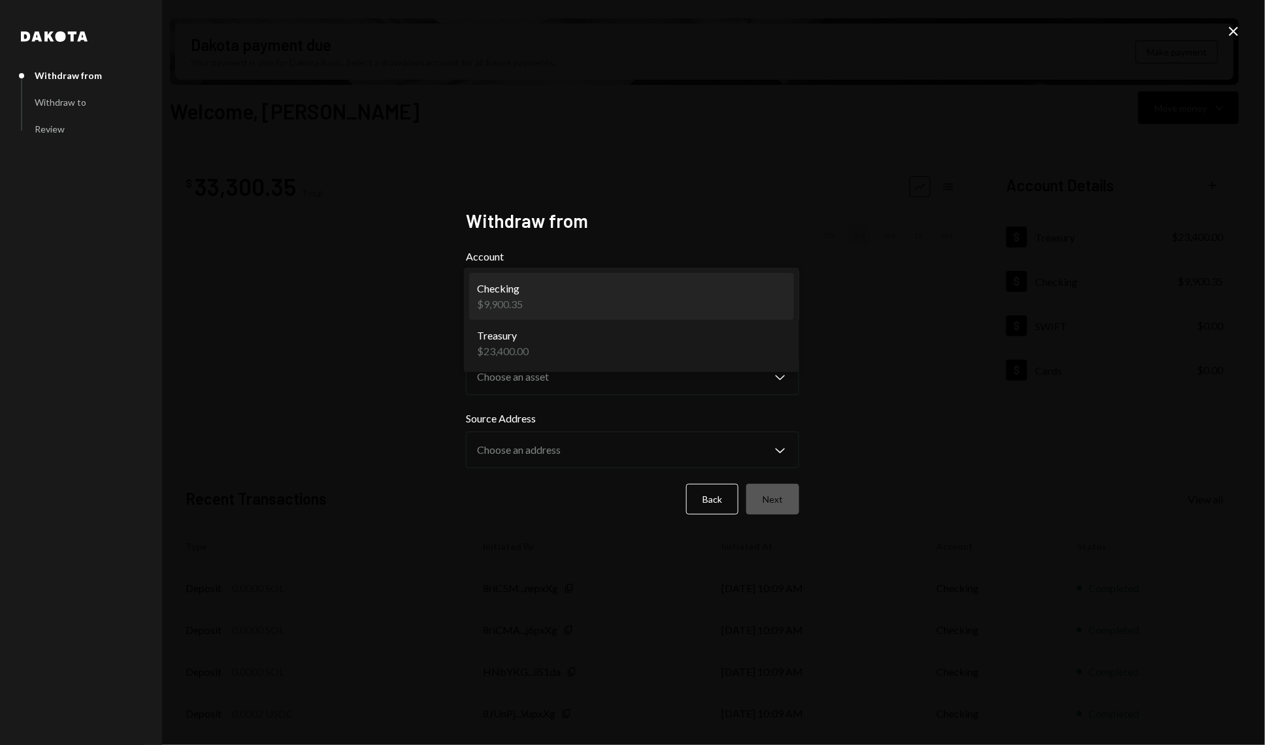
select select "**********"
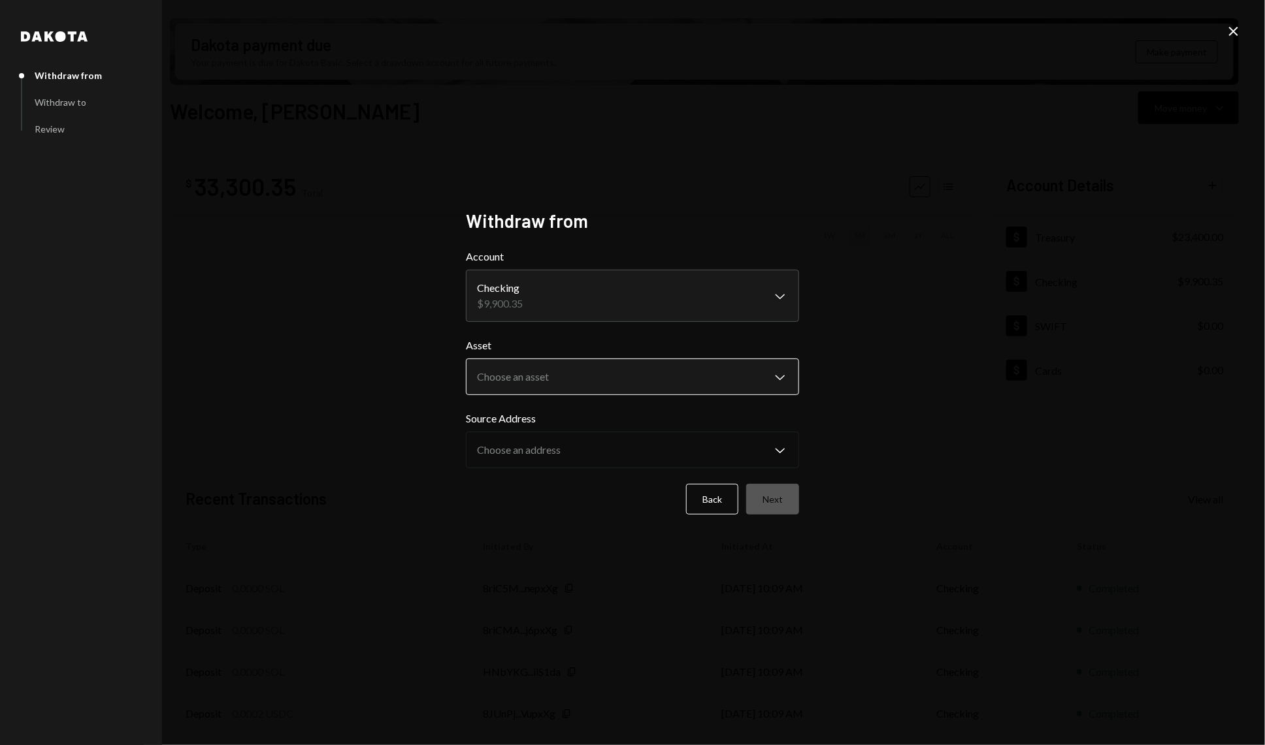
click at [546, 369] on body "J Jito Foundation Caret Down Home Home Inbox Inbox Activities Transactions Acco…" at bounding box center [632, 372] width 1265 height 745
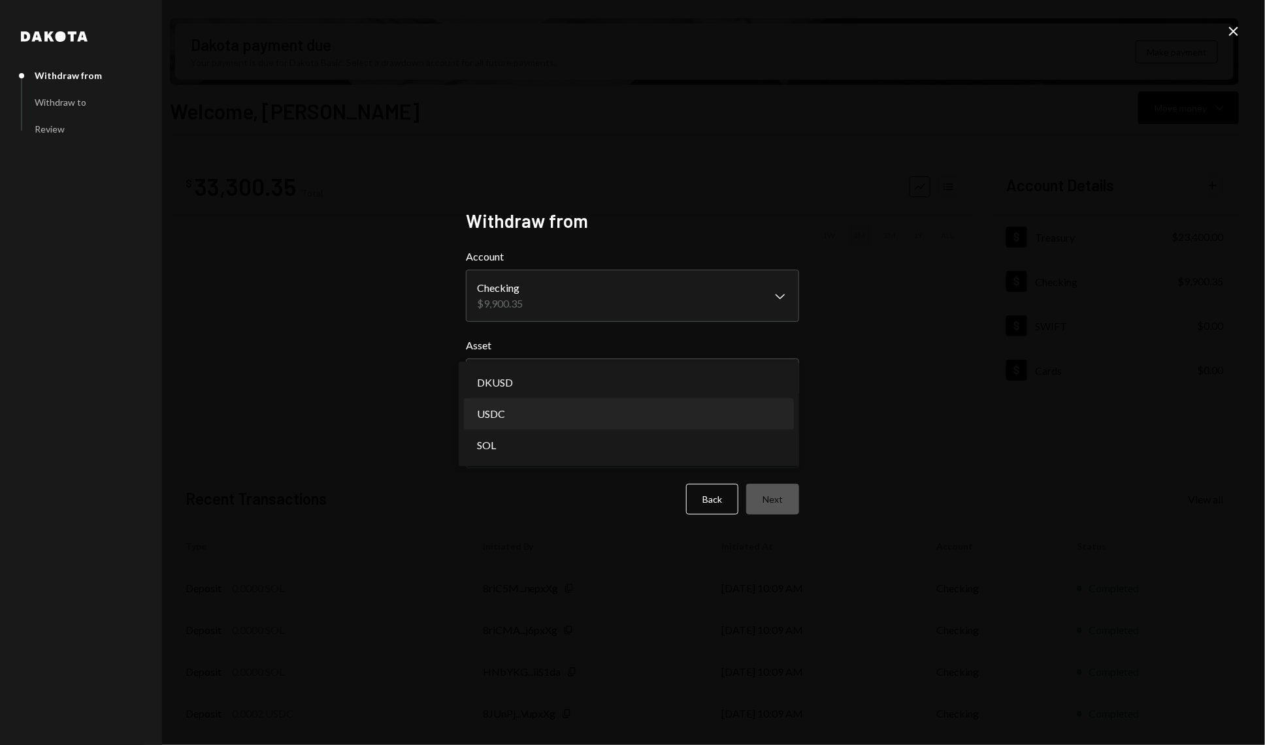
select select "****"
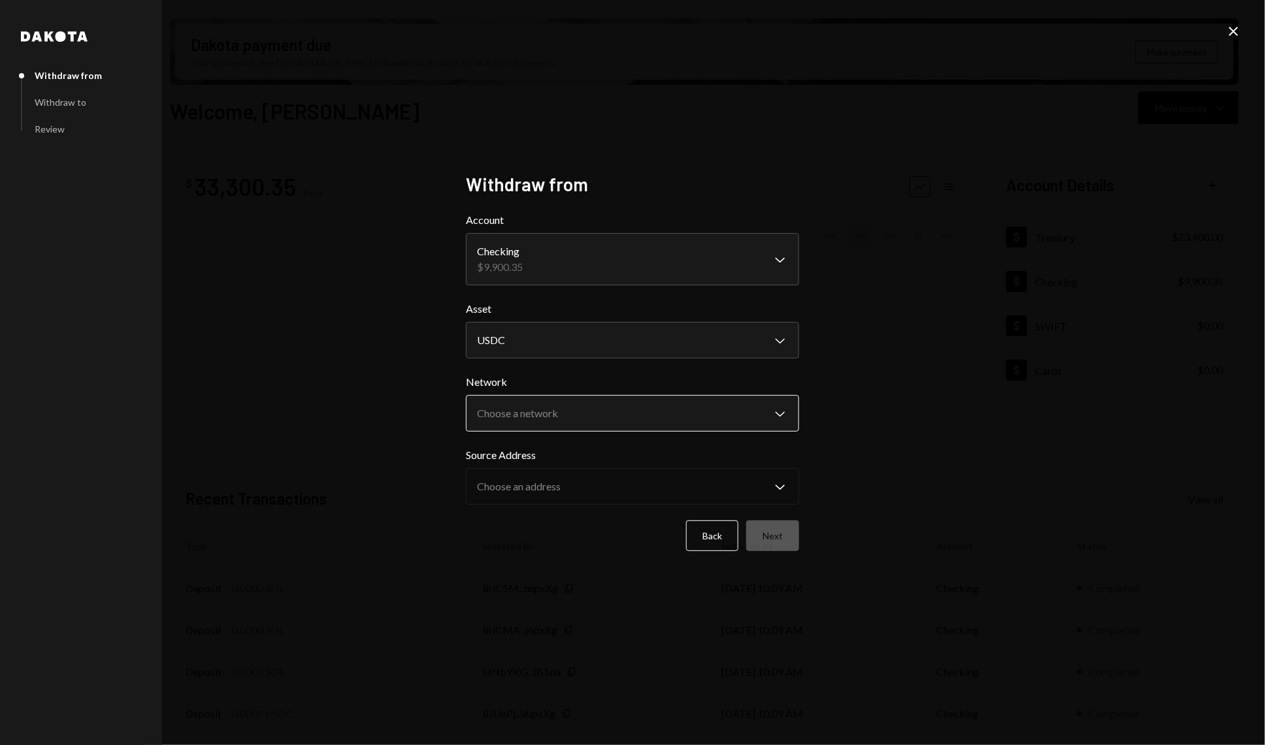
click at [576, 401] on body "J Jito Foundation Caret Down Home Home Inbox Inbox Activities Transactions Acco…" at bounding box center [632, 372] width 1265 height 745
select select "**********"
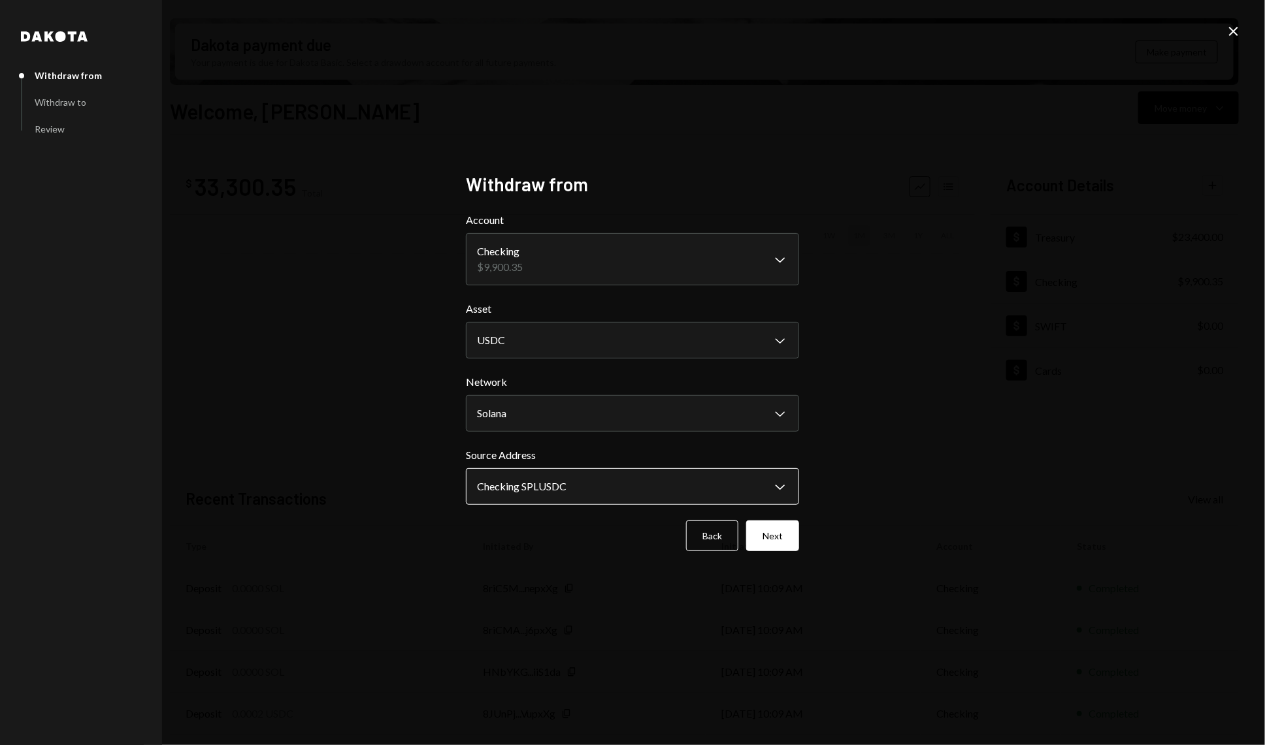
click at [554, 484] on body "J Jito Foundation Caret Down Home Home Inbox Inbox Activities Transactions Acco…" at bounding box center [632, 372] width 1265 height 745
click at [785, 534] on button "Next" at bounding box center [772, 536] width 53 height 31
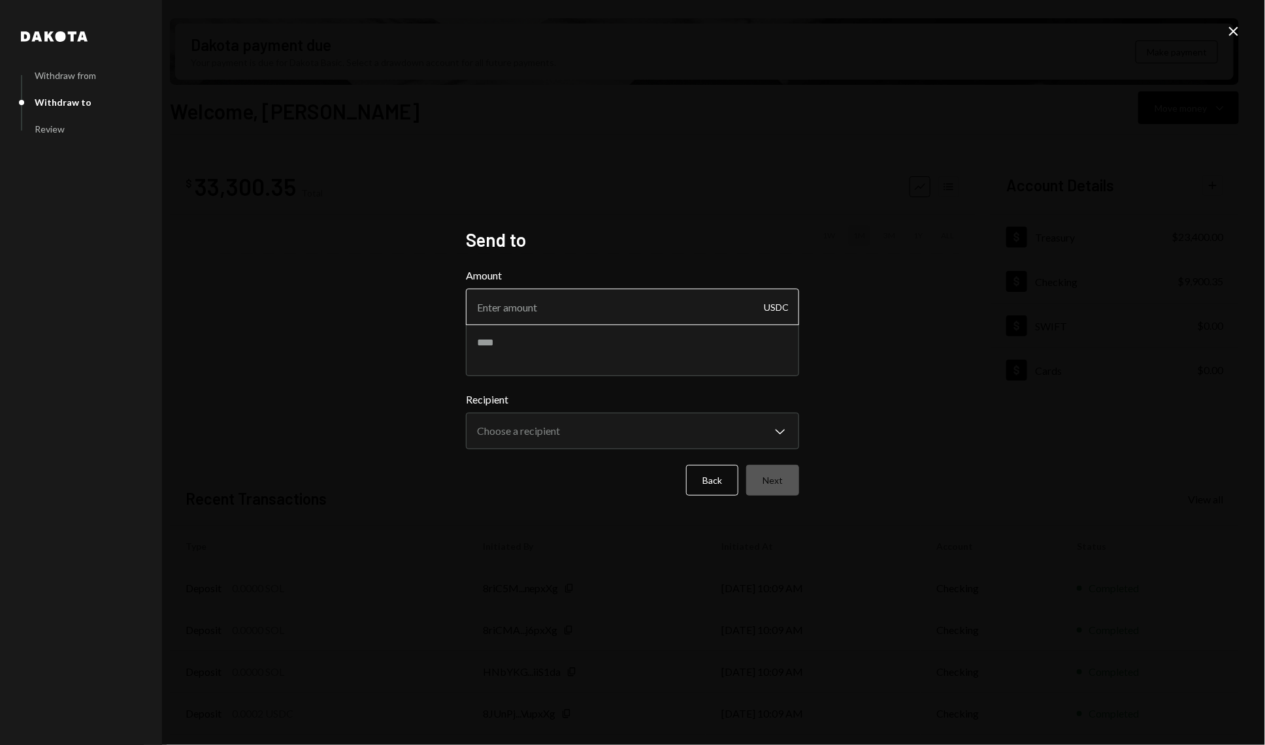
click at [525, 322] on input "Amount" at bounding box center [632, 307] width 333 height 37
click at [519, 370] on textarea at bounding box center [632, 350] width 333 height 52
paste textarea "**********"
type textarea "**********"
click at [566, 291] on input "Amount" at bounding box center [632, 307] width 333 height 37
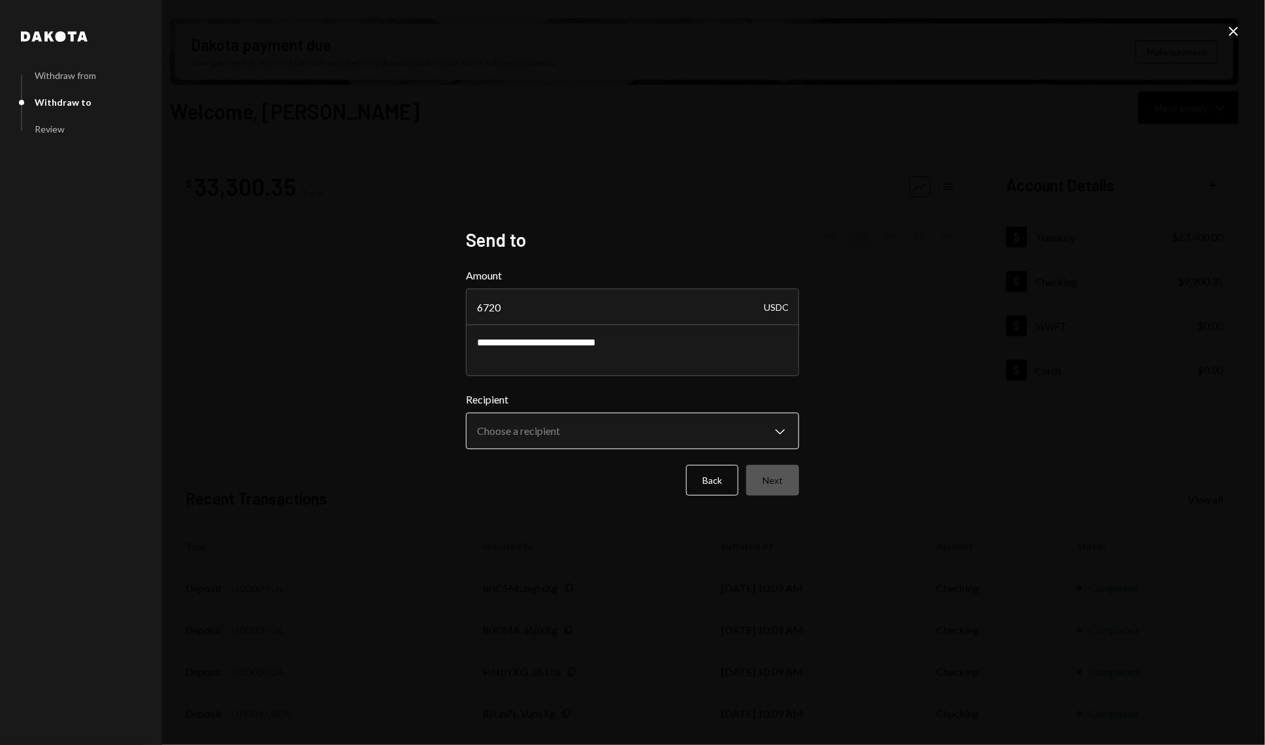
type input "6720"
click at [613, 419] on body "J Jito Foundation Caret Down Home Home Inbox Inbox Activities Transactions Acco…" at bounding box center [632, 372] width 1265 height 745
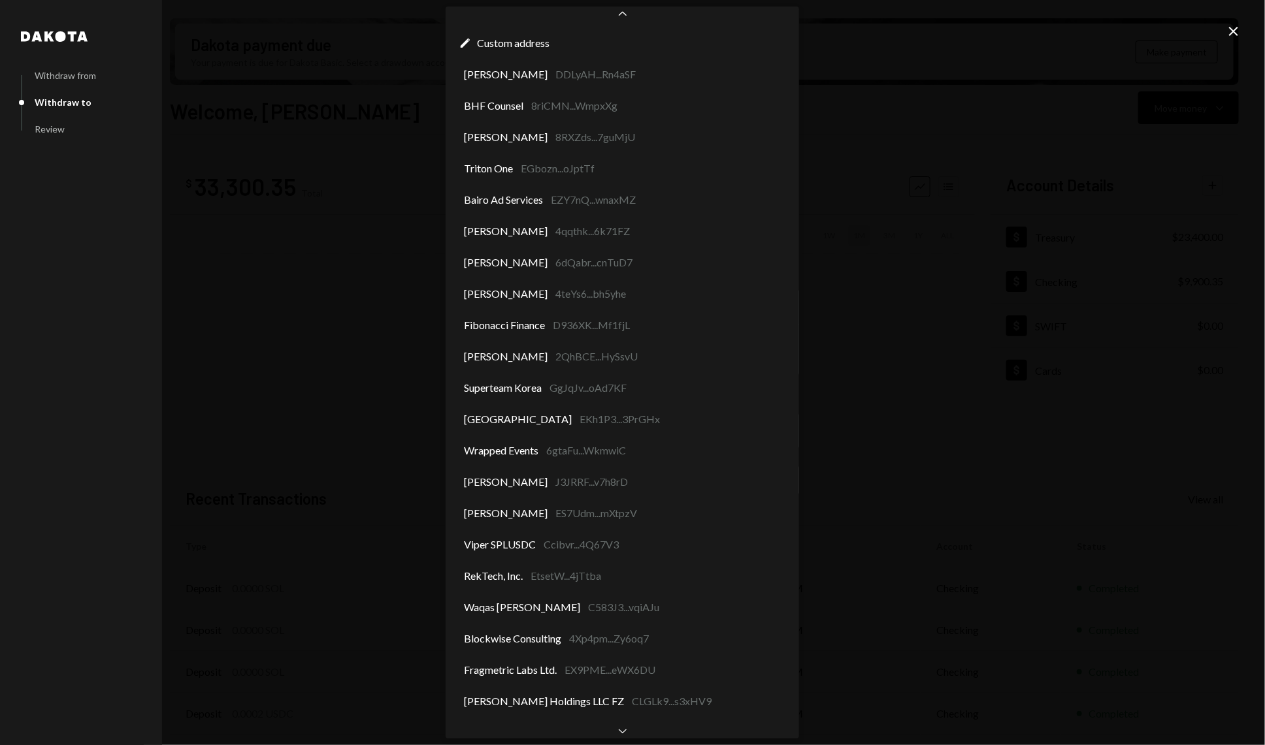
scroll to position [46, 0]
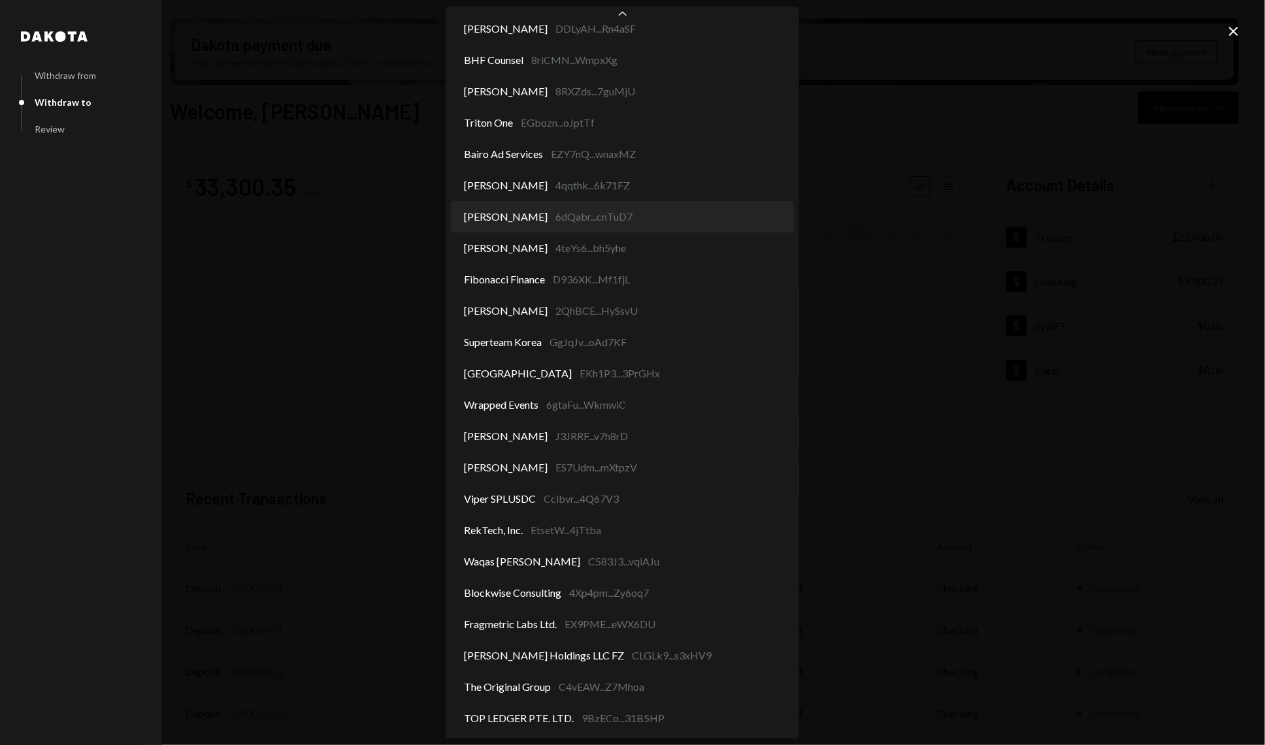
select select "**********"
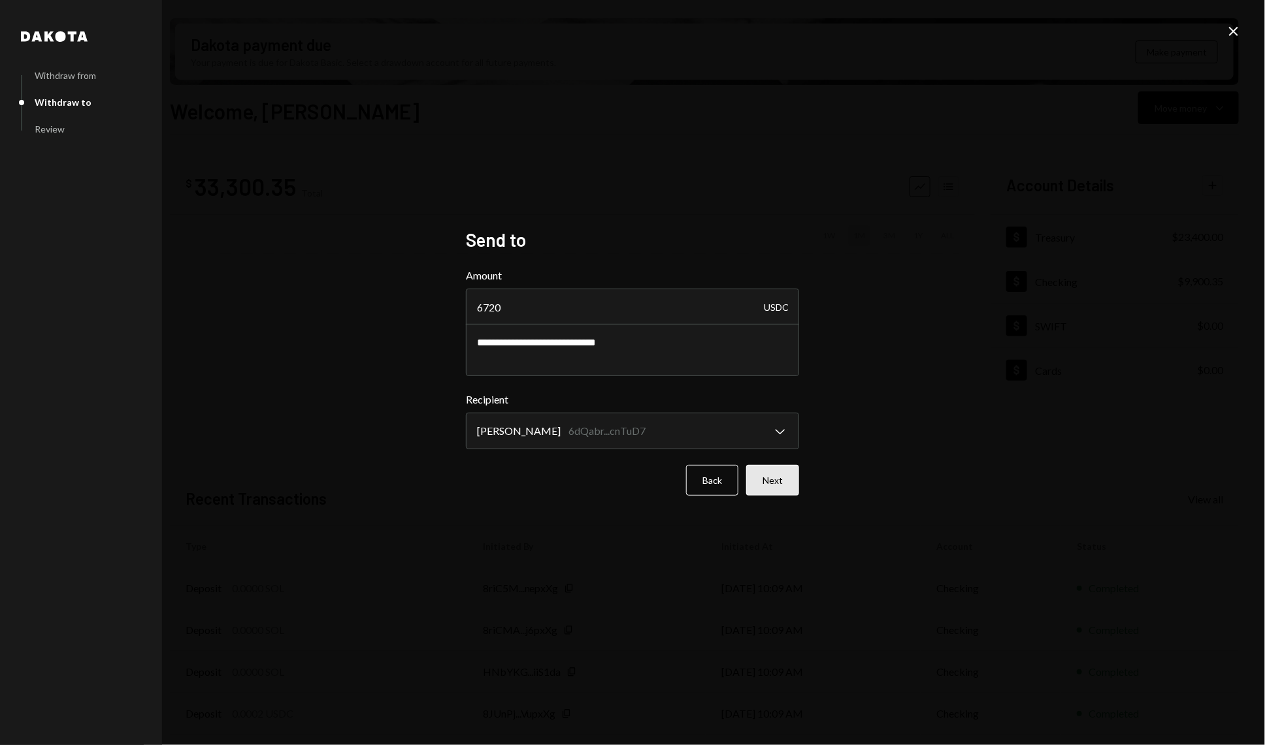
click at [776, 485] on button "Next" at bounding box center [772, 480] width 53 height 31
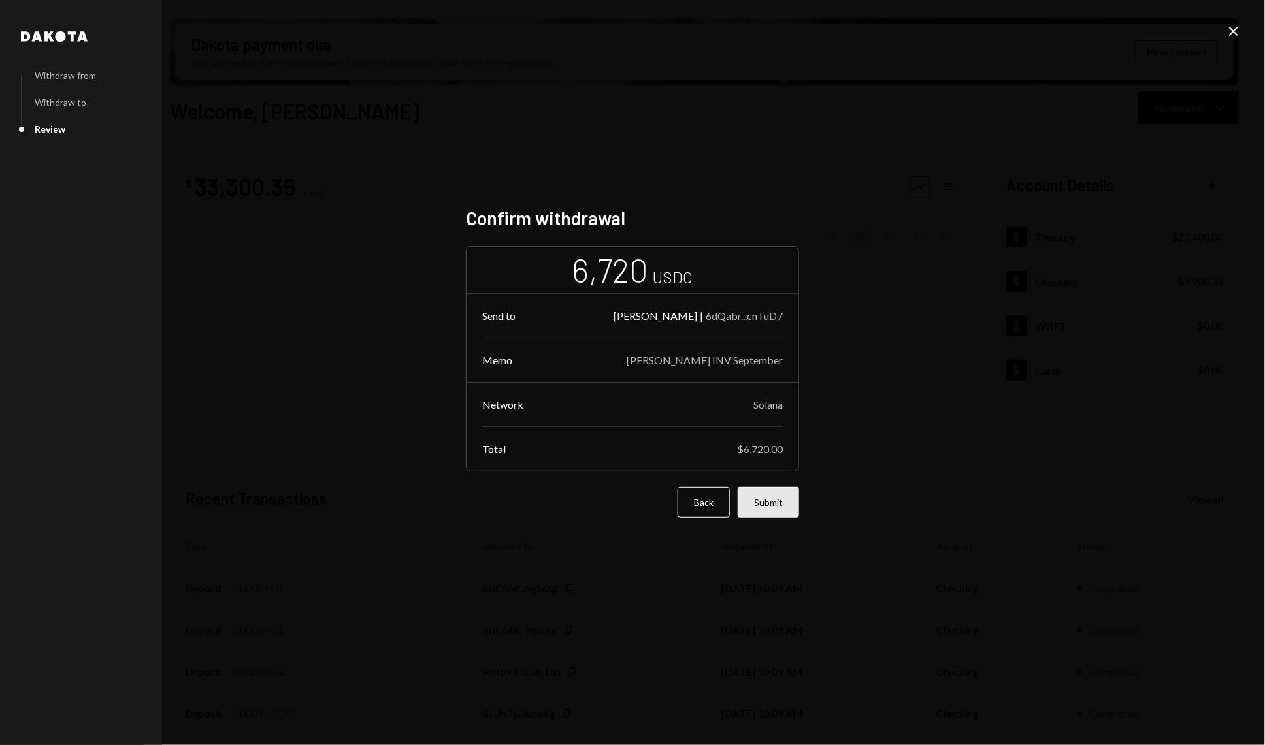
click at [784, 506] on button "Submit" at bounding box center [768, 502] width 61 height 31
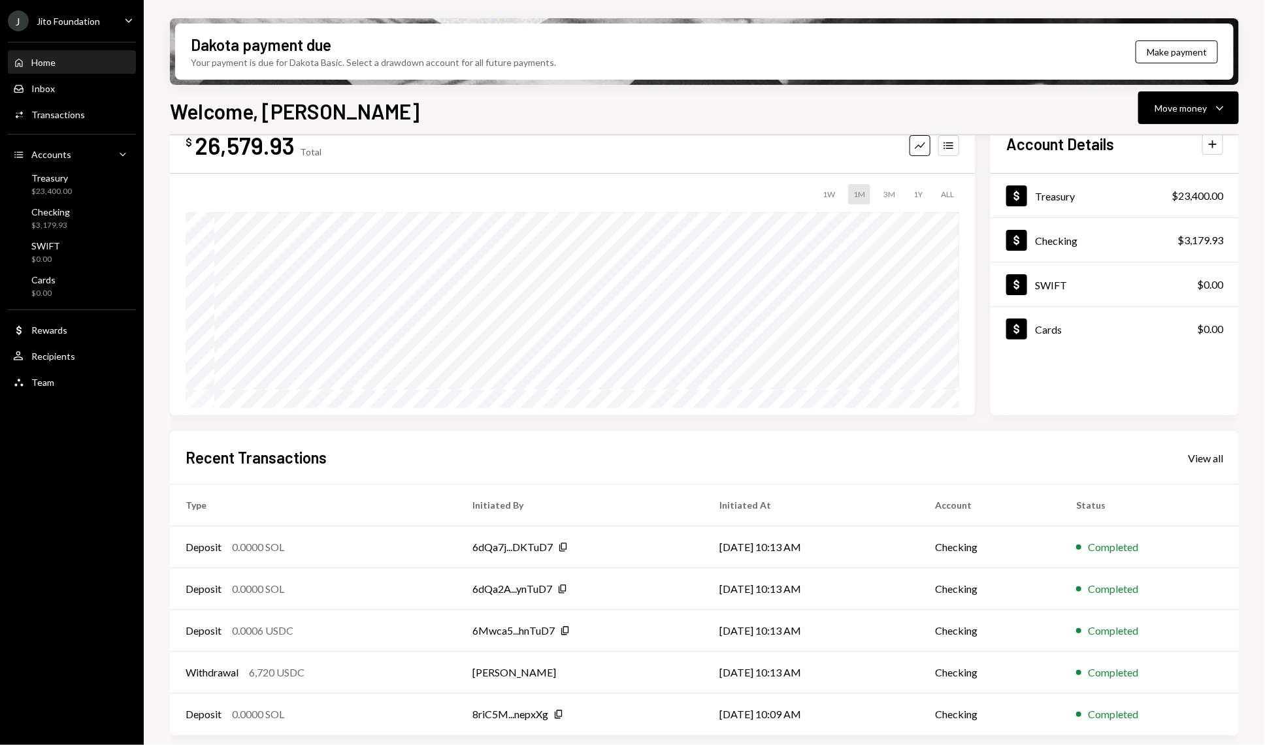
scroll to position [39, 0]
click at [353, 673] on div "Withdrawal 6,720 USDC" at bounding box center [313, 675] width 255 height 16
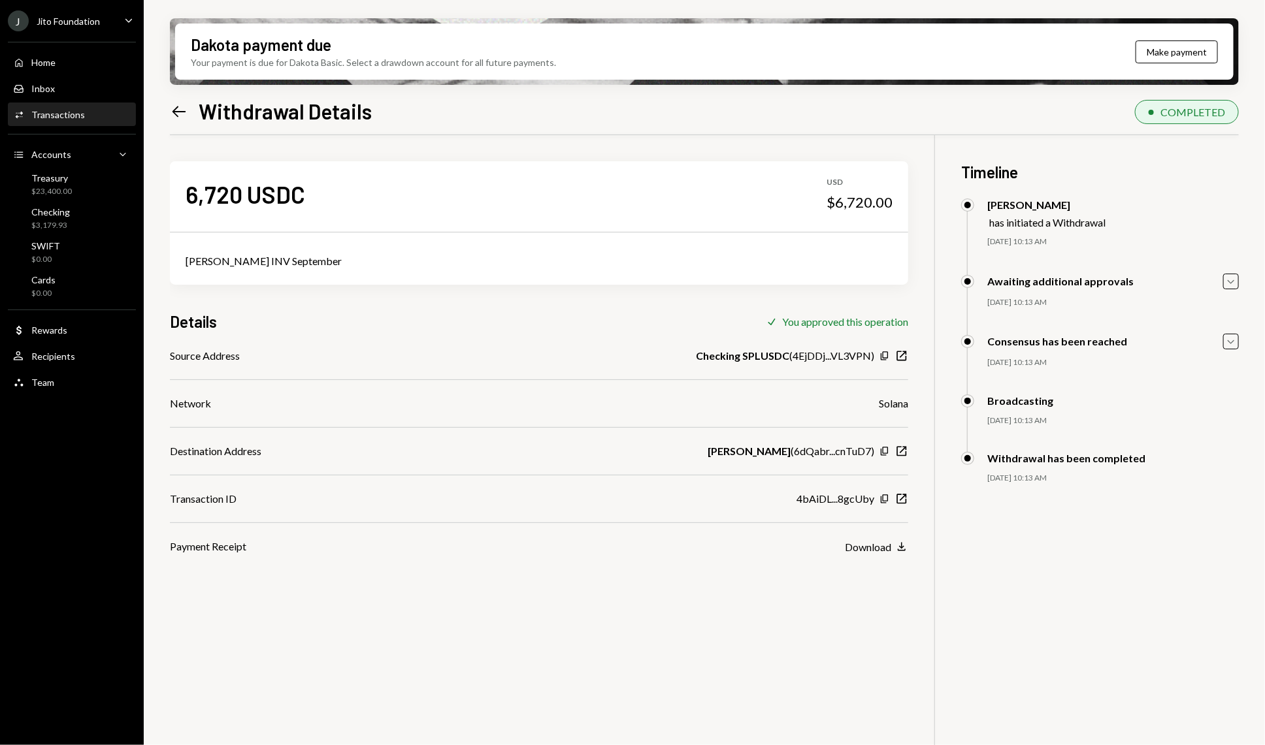
scroll to position [104, 0]
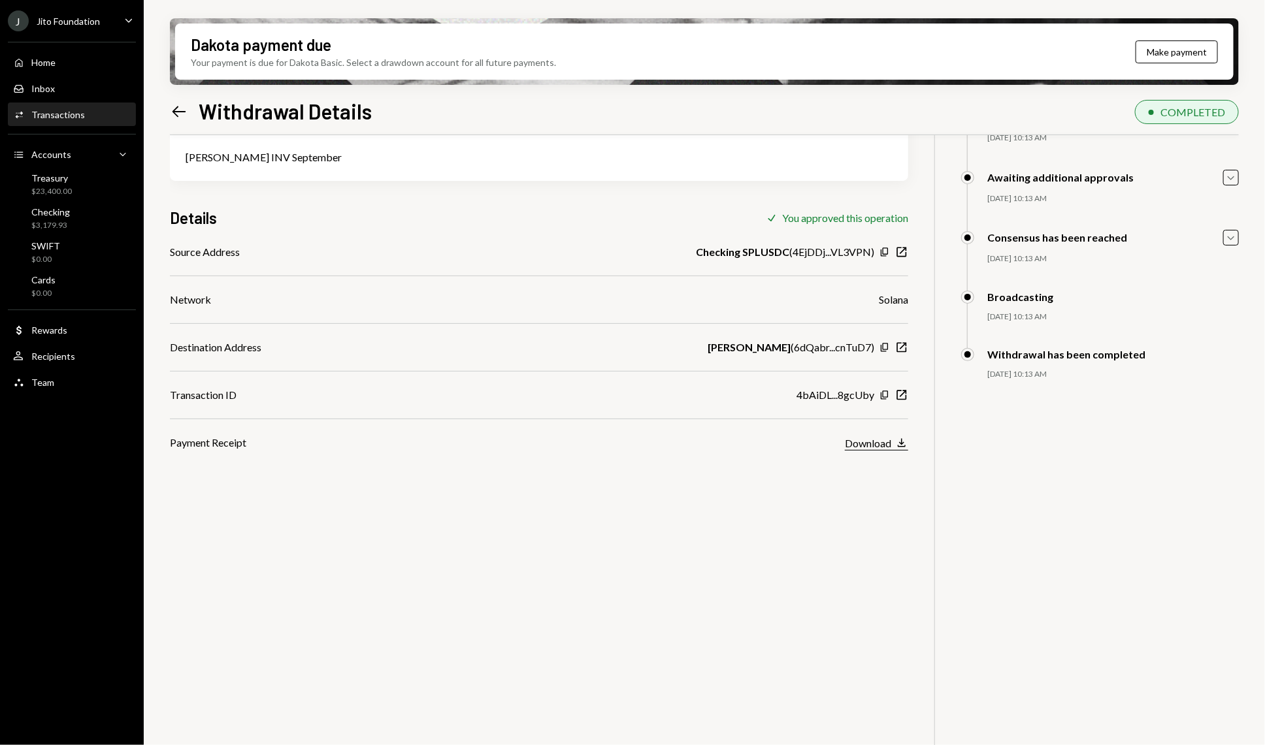
click at [872, 443] on div "Download" at bounding box center [868, 443] width 46 height 12
click at [72, 46] on div "Home Home Inbox Inbox Activities Transactions Accounts Accounts Caret Down Trea…" at bounding box center [72, 215] width 144 height 363
click at [73, 66] on div "Home Home" at bounding box center [72, 63] width 118 height 12
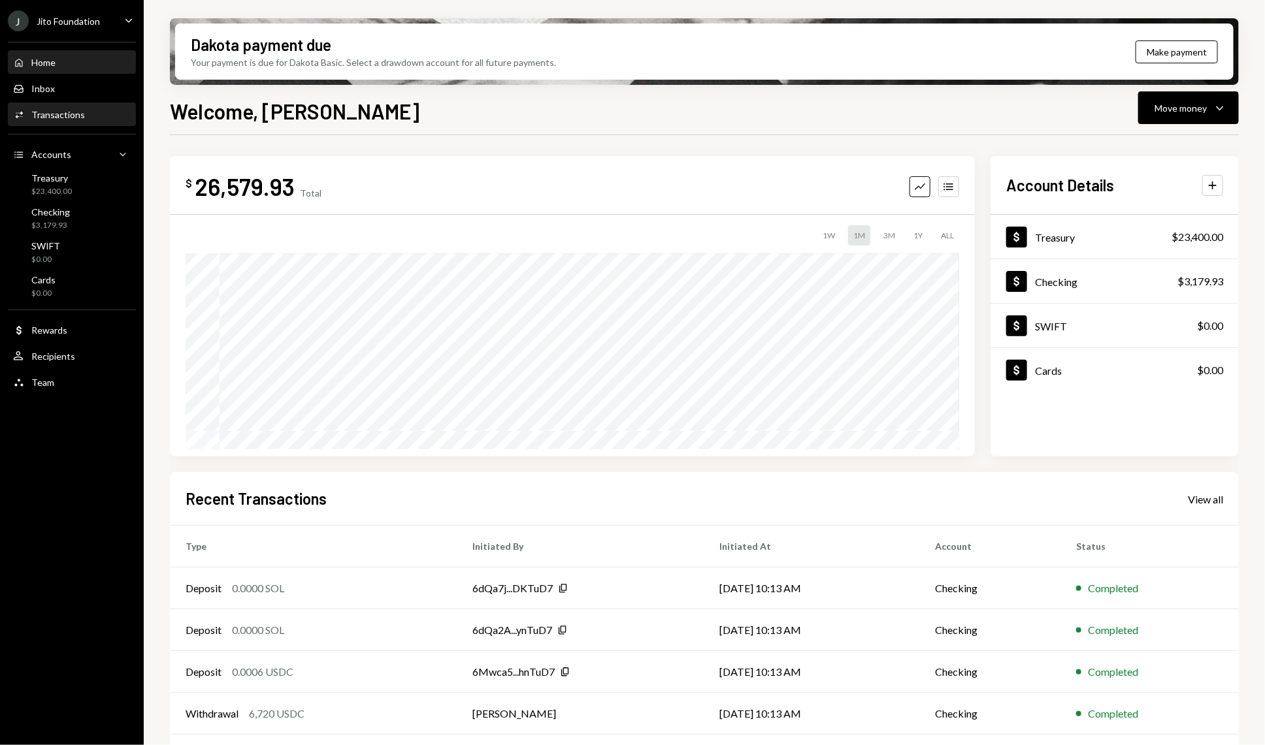
click at [71, 106] on div "Activities Transactions" at bounding box center [72, 115] width 118 height 22
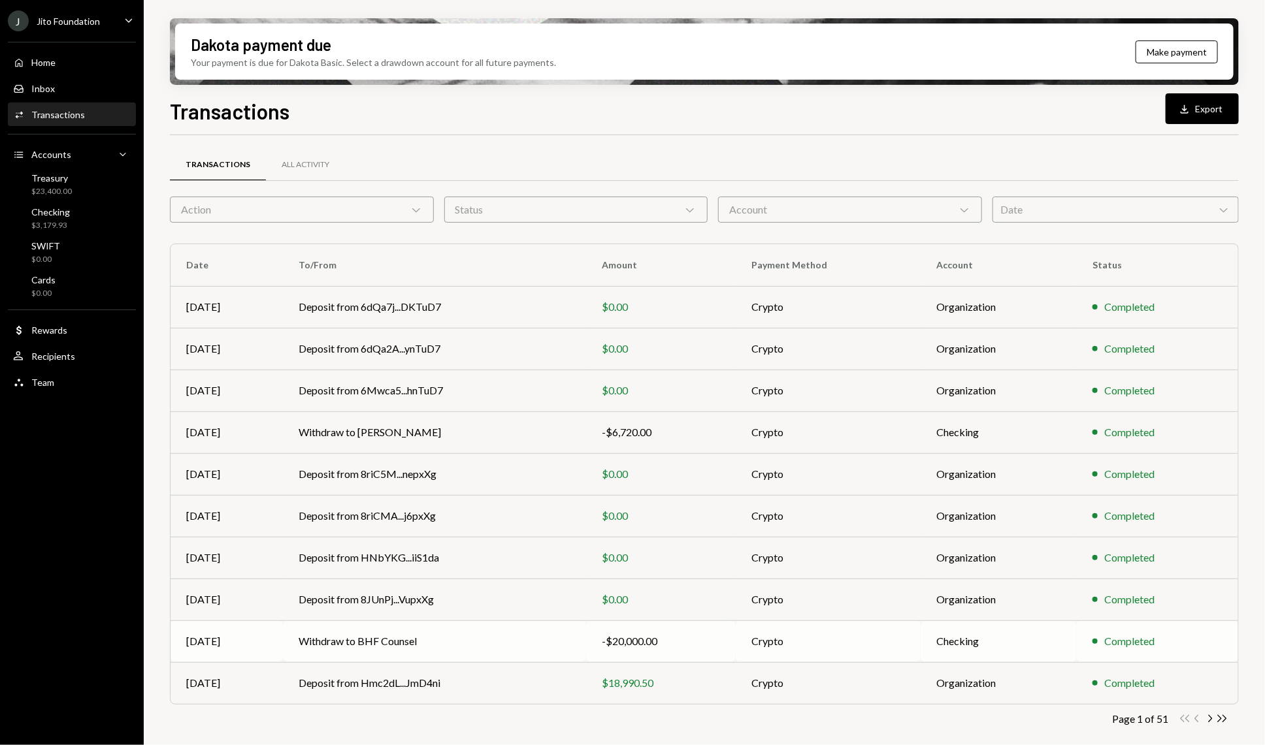
click at [468, 641] on td "Withdraw to BHF Counsel" at bounding box center [434, 642] width 303 height 42
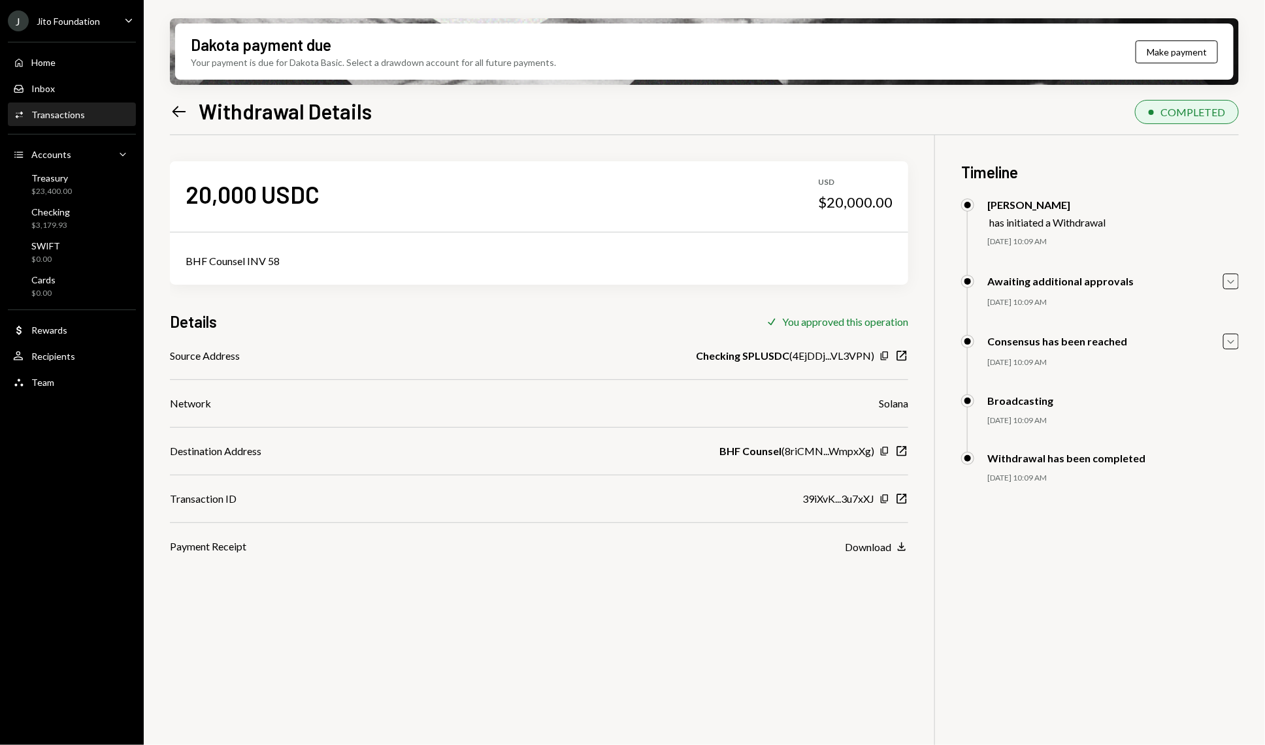
scroll to position [104, 0]
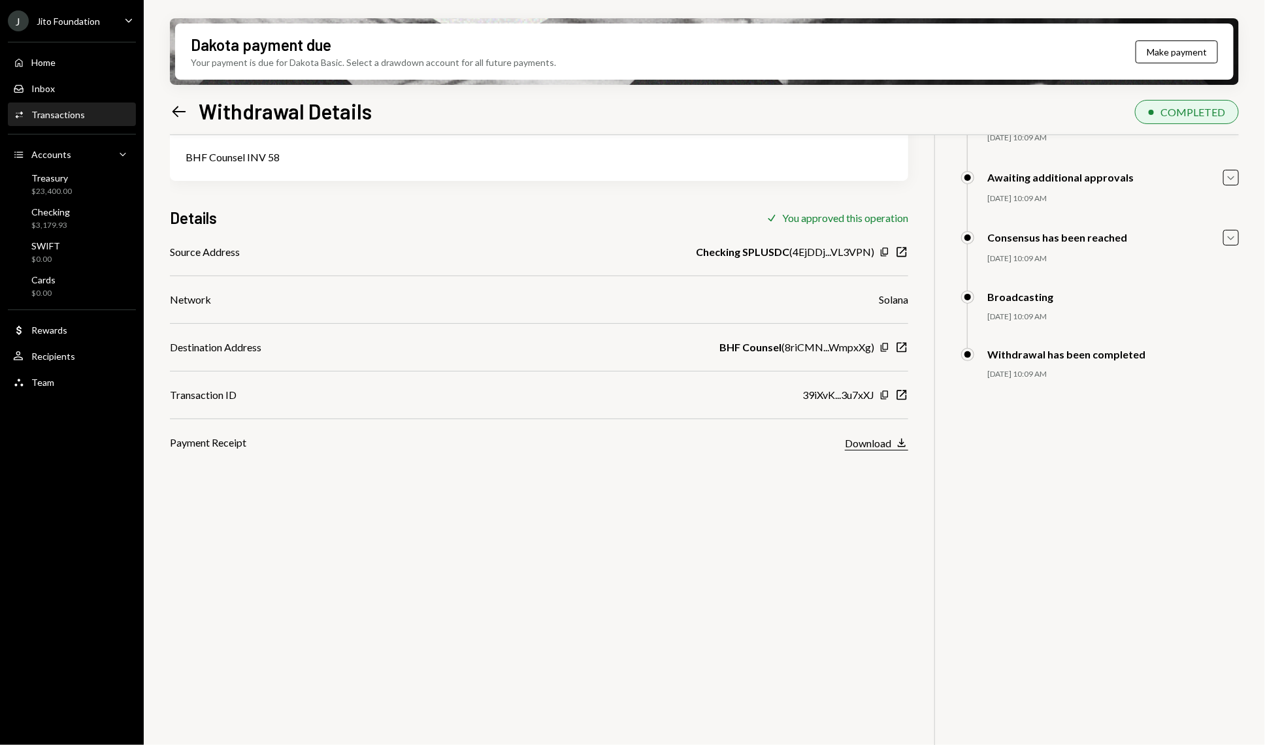
click at [870, 448] on div "Download" at bounding box center [868, 443] width 46 height 12
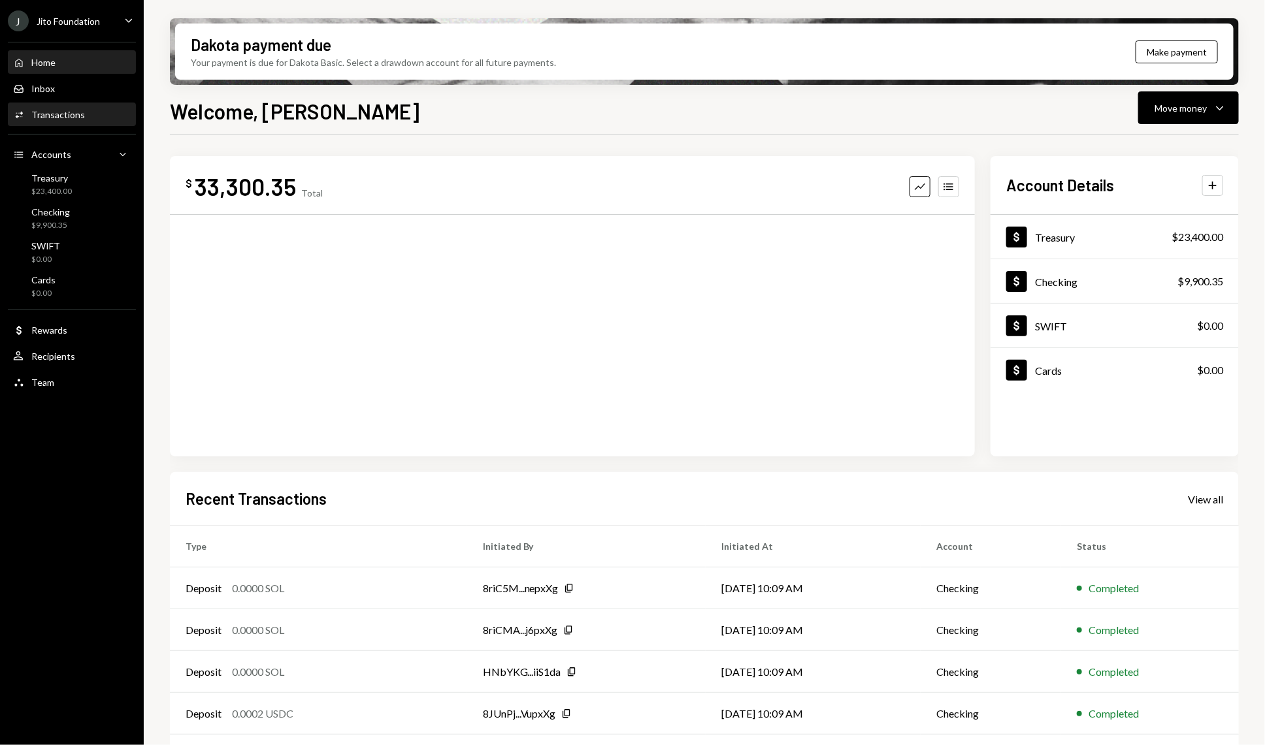
click at [70, 122] on div "Activities Transactions" at bounding box center [72, 115] width 118 height 22
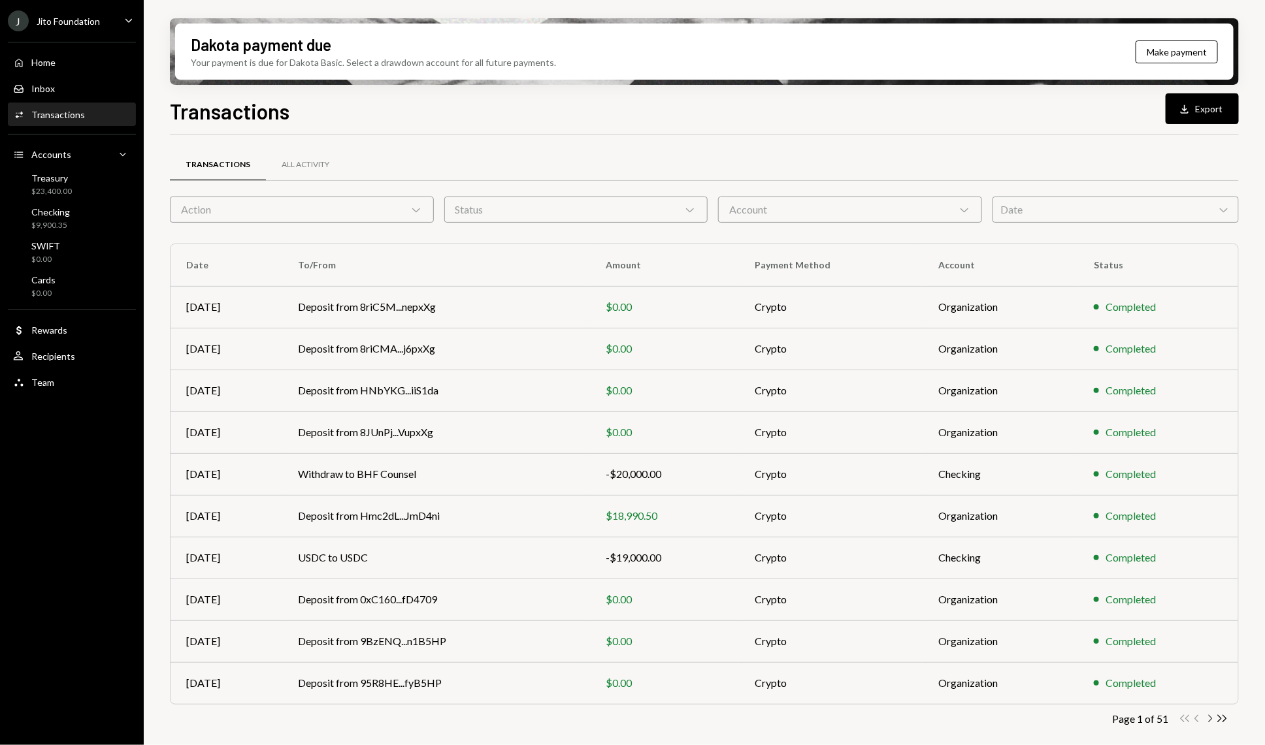
click at [1211, 723] on icon "Chevron Right" at bounding box center [1209, 719] width 12 height 12
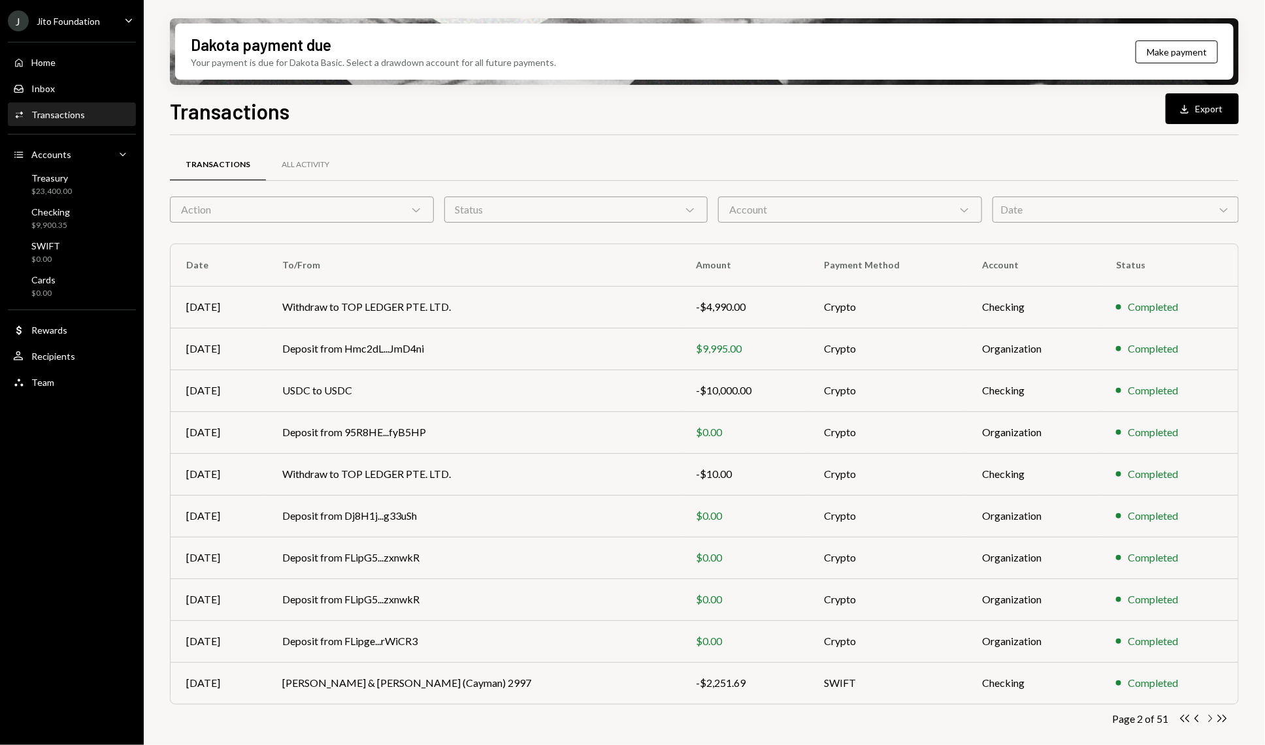
click at [1209, 719] on icon "Chevron Right" at bounding box center [1209, 719] width 12 height 12
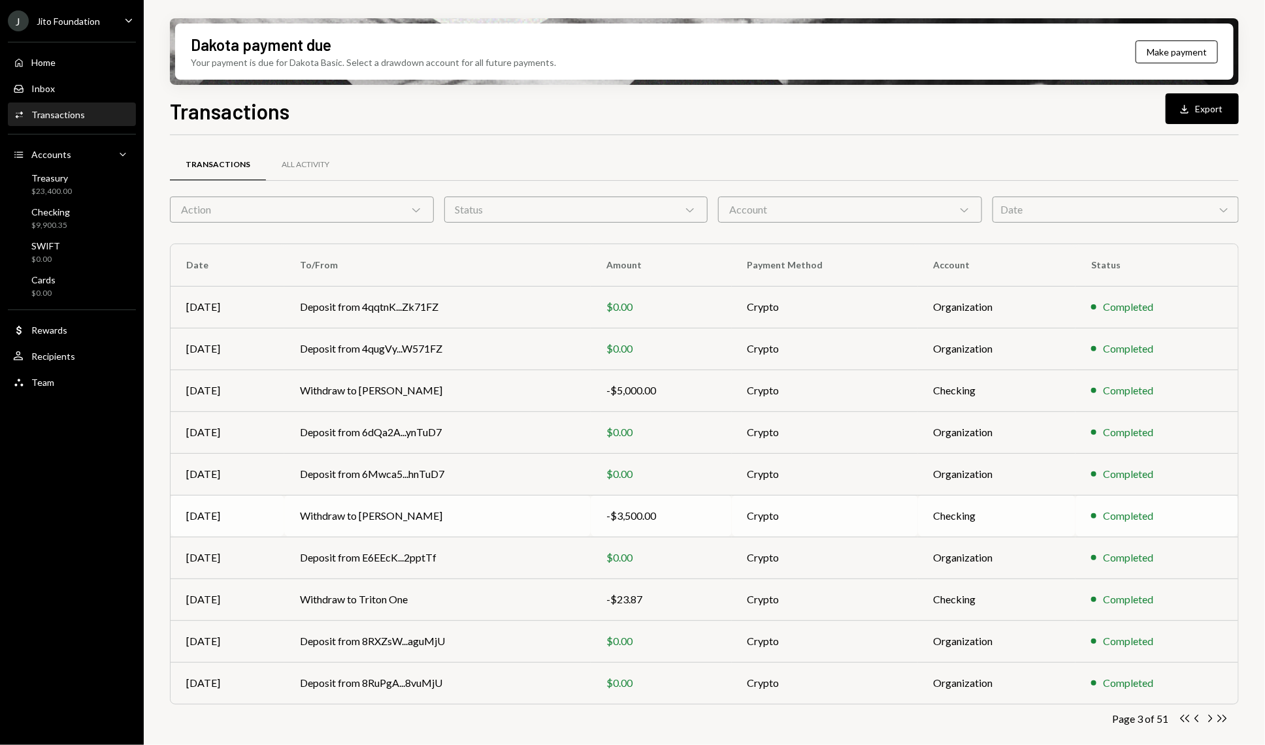
click at [896, 506] on td "Crypto" at bounding box center [825, 516] width 186 height 42
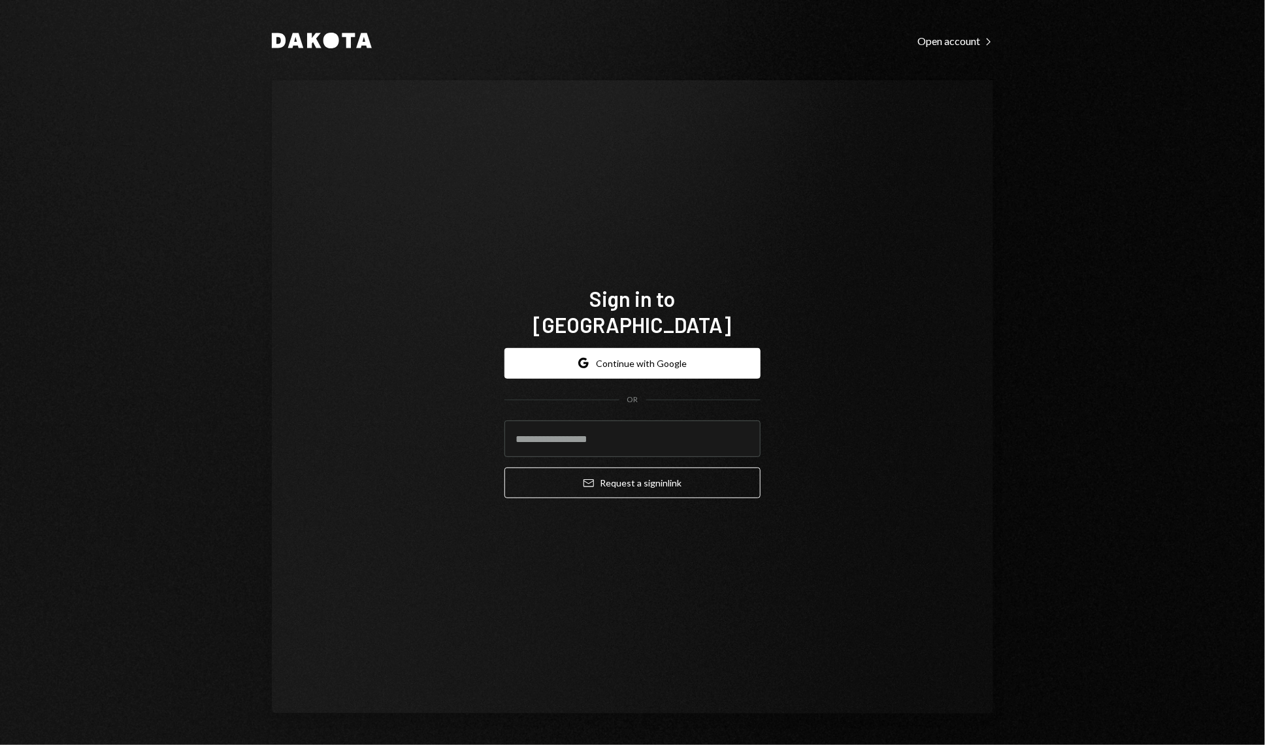
click at [573, 447] on form "Google Continue with Google OR Email Request a sign in link" at bounding box center [632, 423] width 256 height 151
click at [529, 425] on input "email" at bounding box center [632, 439] width 256 height 37
click at [504, 468] on button "Email Request a sign in link" at bounding box center [632, 483] width 256 height 31
type input "**********"
click at [504, 468] on button "Email Request a sign in link" at bounding box center [632, 483] width 256 height 31
